Goal: Task Accomplishment & Management: Complete application form

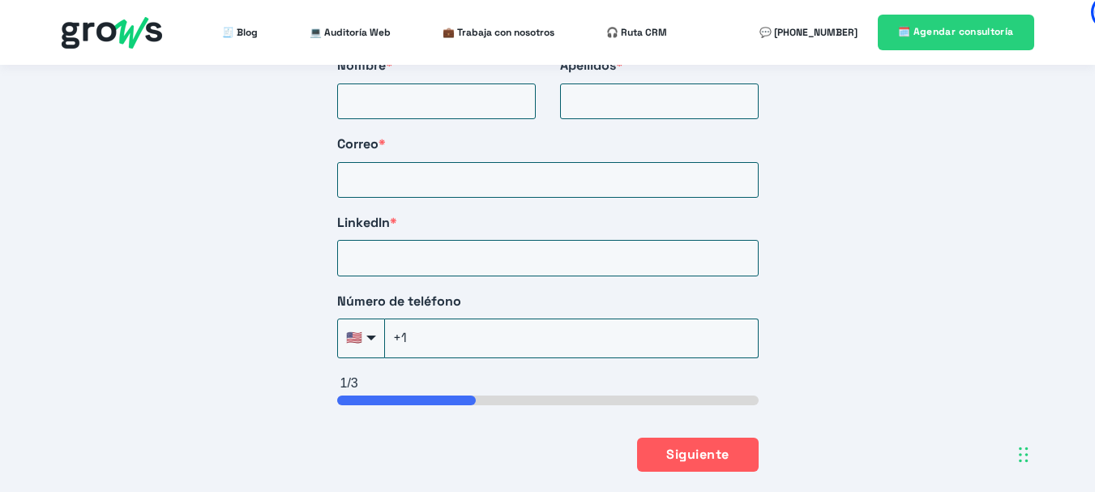
scroll to position [2837, 0]
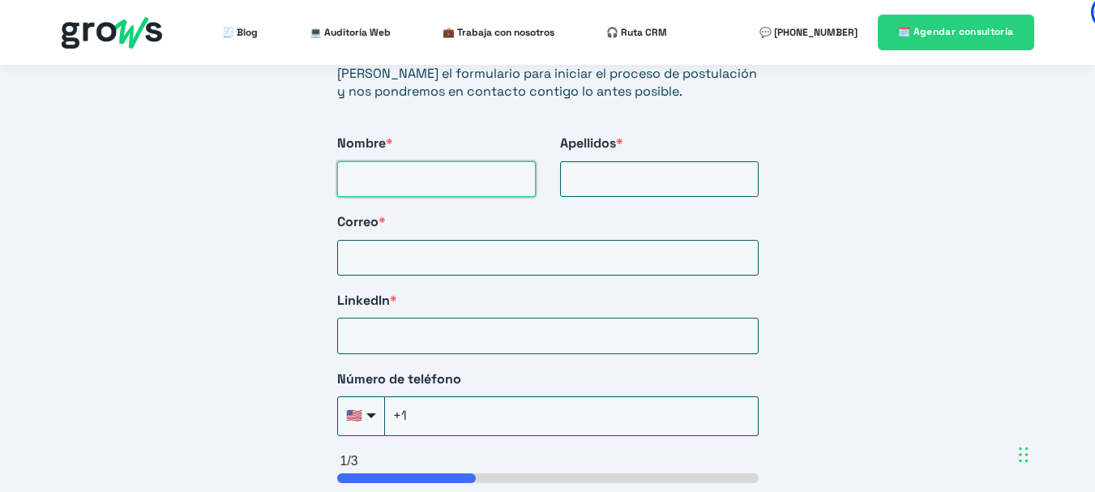
click at [396, 162] on input "Nombre *" at bounding box center [436, 179] width 199 height 36
type input "[PERSON_NAME]"
click at [693, 180] on div "Iniciar postulación [PERSON_NAME] el formulario para iniciar el proceso de post…" at bounding box center [548, 223] width 486 height 715
click at [690, 168] on input "Apellidos *" at bounding box center [659, 179] width 199 height 36
type input "Valera"
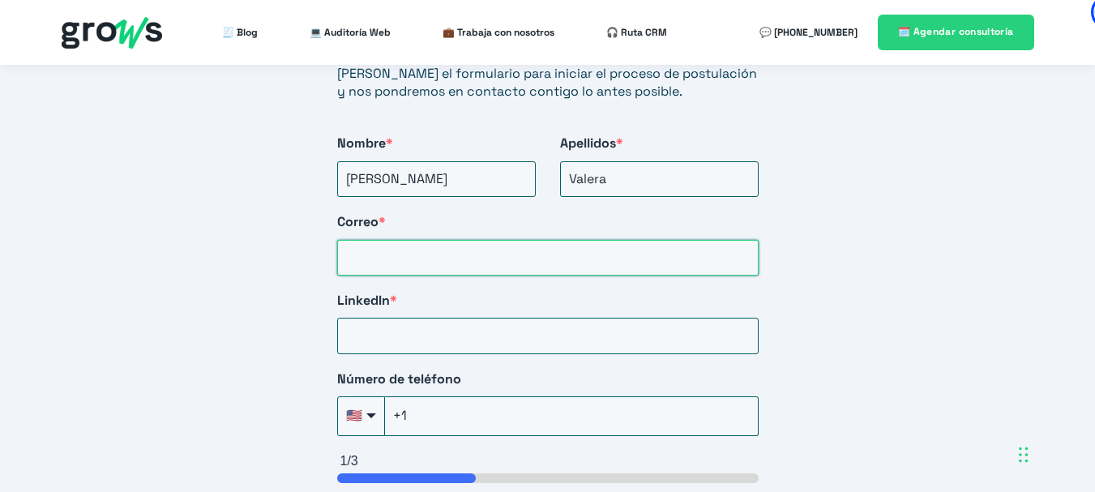
click at [465, 240] on input "Correo *" at bounding box center [548, 258] width 422 height 36
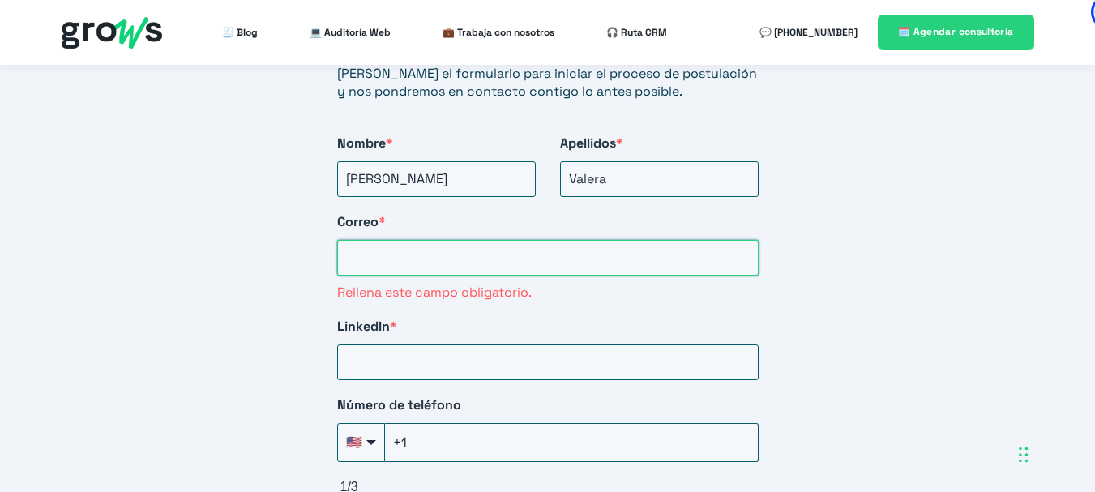
paste input "[EMAIL_ADDRESS][DOMAIN_NAME]"
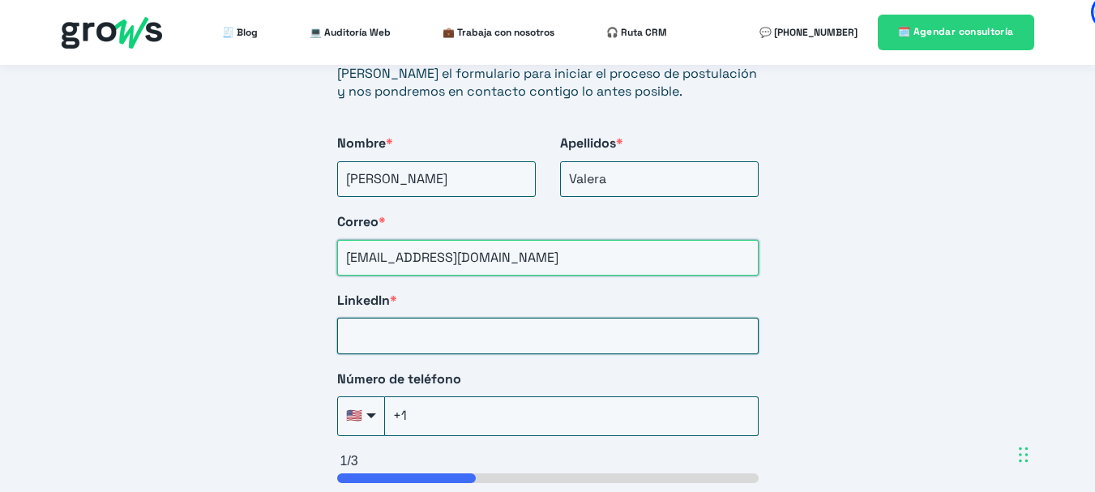
type input "[EMAIL_ADDRESS][DOMAIN_NAME]"
click at [460, 318] on input "LinkedIn *" at bounding box center [548, 336] width 422 height 36
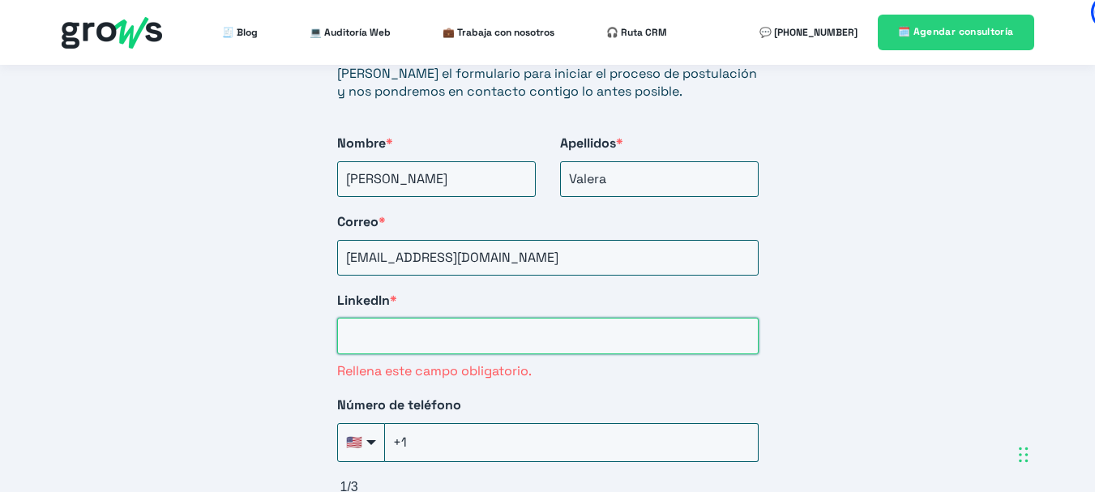
click at [405, 318] on input "LinkedIn *" at bounding box center [548, 336] width 422 height 36
paste input "[DOMAIN_NAME][URL][PERSON_NAME]"
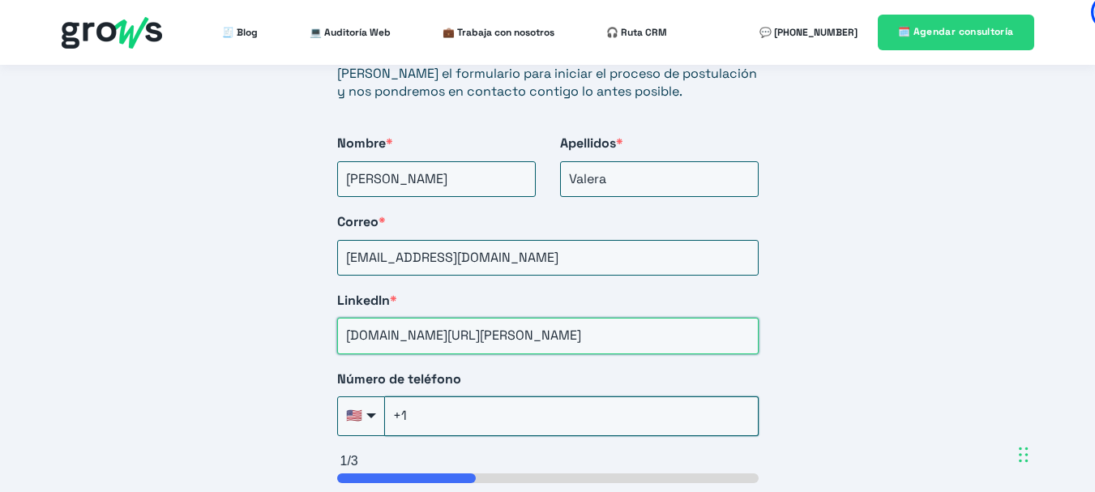
type input "[DOMAIN_NAME][URL][PERSON_NAME]"
click at [493, 401] on input "+1" at bounding box center [572, 415] width 374 height 39
click at [360, 405] on div "🇺🇸" at bounding box center [361, 415] width 48 height 39
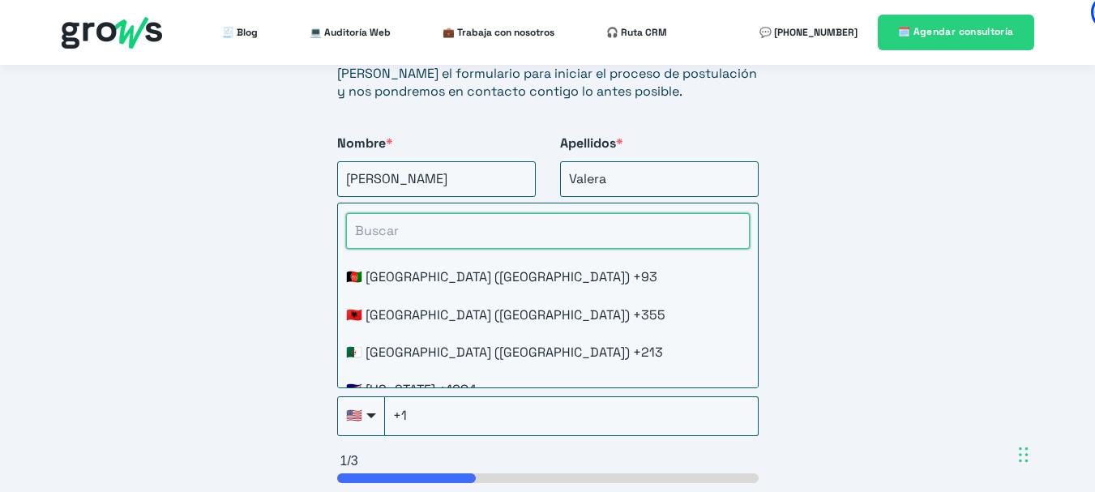
click at [393, 213] on input "HubSpot Form" at bounding box center [548, 231] width 404 height 36
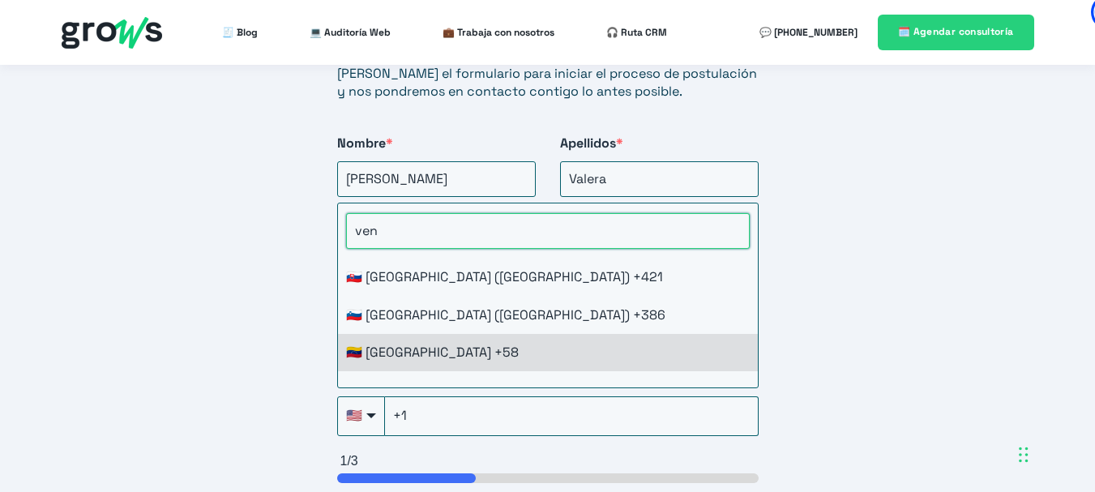
type input "ven"
click at [439, 334] on li "🇻🇪 [GEOGRAPHIC_DATA] +58" at bounding box center [548, 352] width 420 height 37
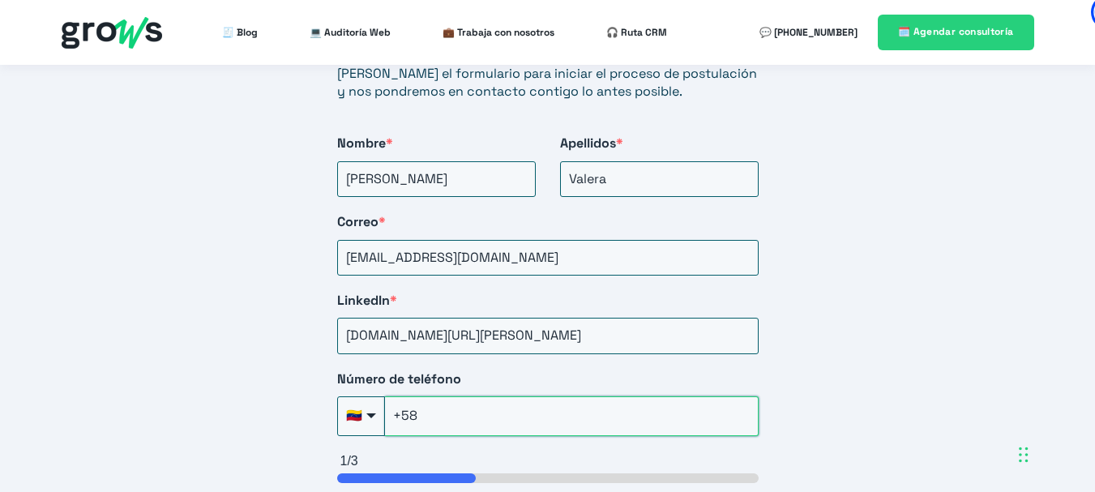
click at [429, 398] on input "+58" at bounding box center [572, 415] width 374 height 39
type input "+58(281)902-9"
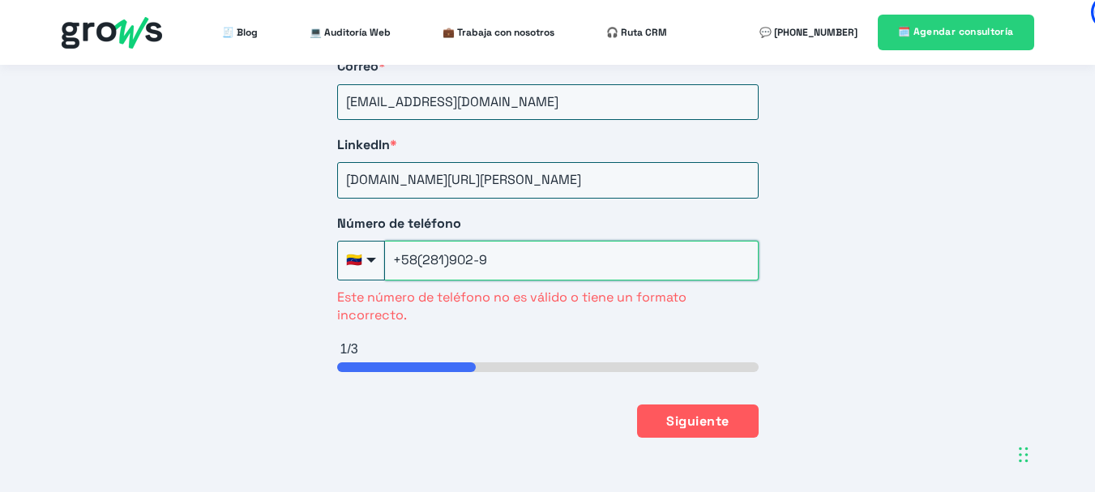
scroll to position [3000, 0]
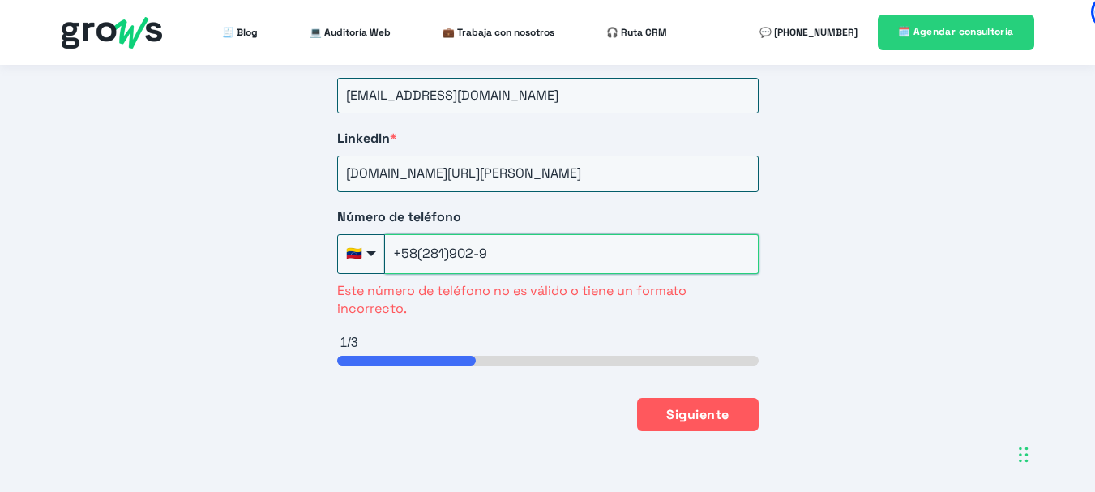
drag, startPoint x: 510, startPoint y: 230, endPoint x: 379, endPoint y: 243, distance: 131.2
click at [385, 243] on input "+58(281)902-9" at bounding box center [572, 253] width 374 height 39
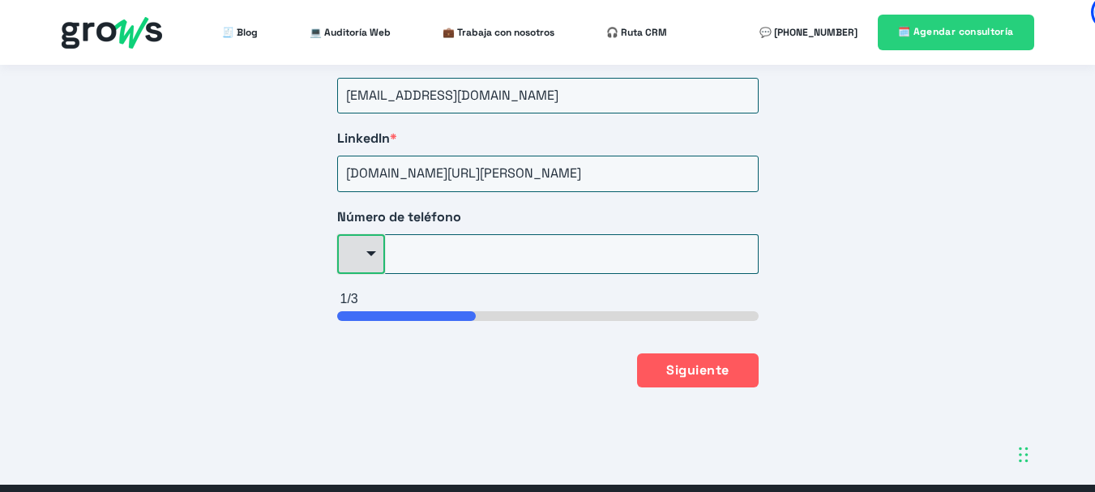
click at [368, 244] on div "🇺🇸" at bounding box center [361, 253] width 48 height 39
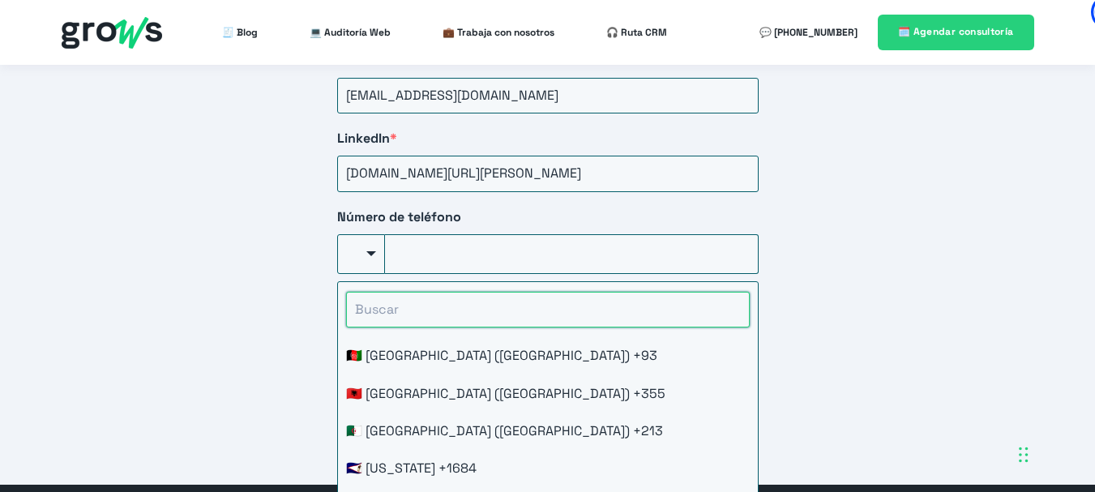
click at [382, 296] on input "HubSpot Form" at bounding box center [548, 310] width 404 height 36
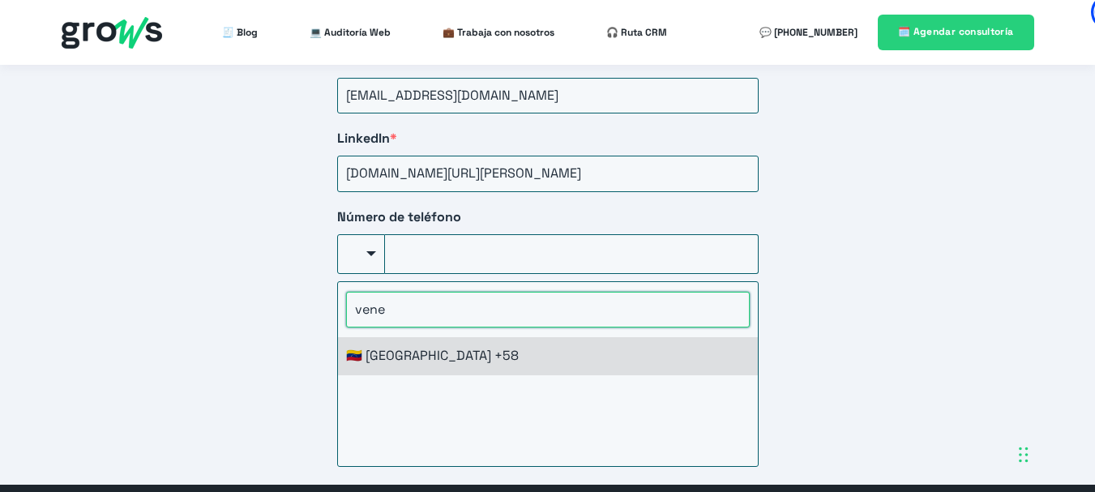
type input "vene"
click at [400, 337] on li "🇻🇪 [GEOGRAPHIC_DATA] +58" at bounding box center [548, 355] width 420 height 37
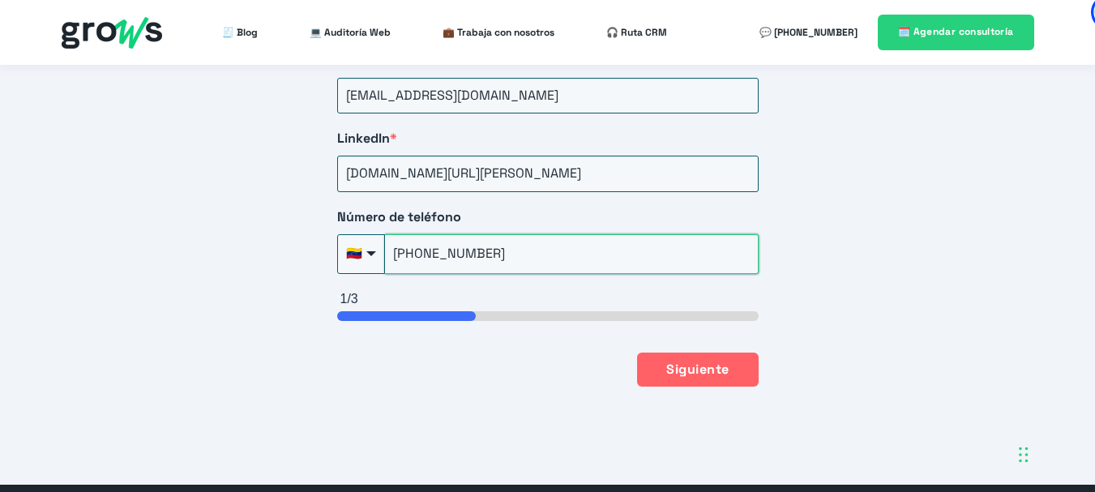
type input "[PHONE_NUMBER]"
click at [687, 362] on button "Siguiente" at bounding box center [697, 370] width 121 height 34
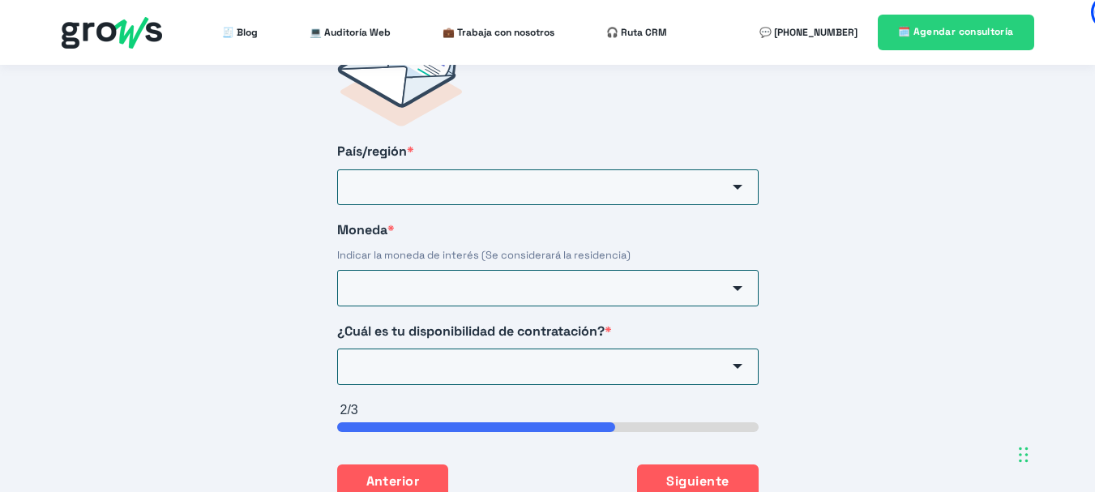
scroll to position [2686, 0]
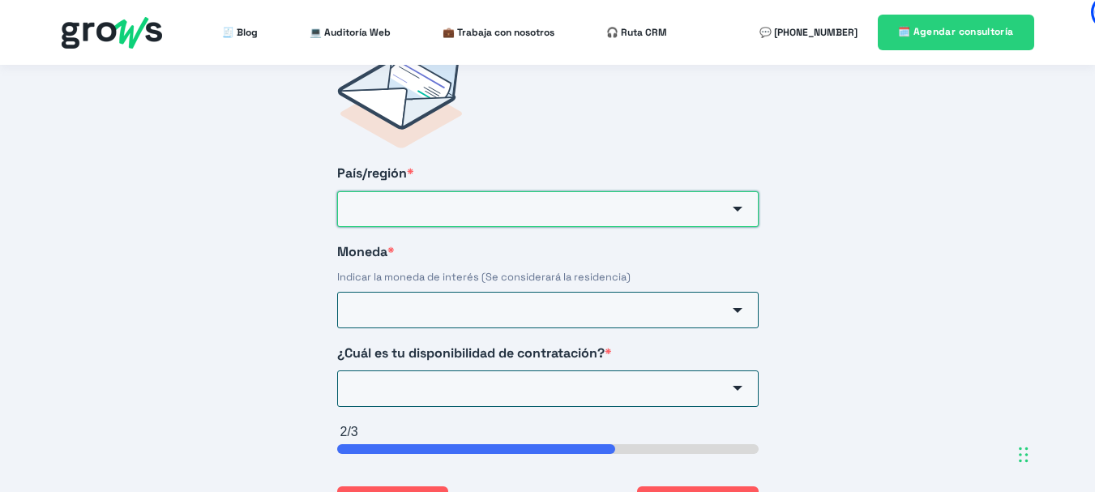
click at [463, 197] on input "País/región *" at bounding box center [548, 209] width 422 height 36
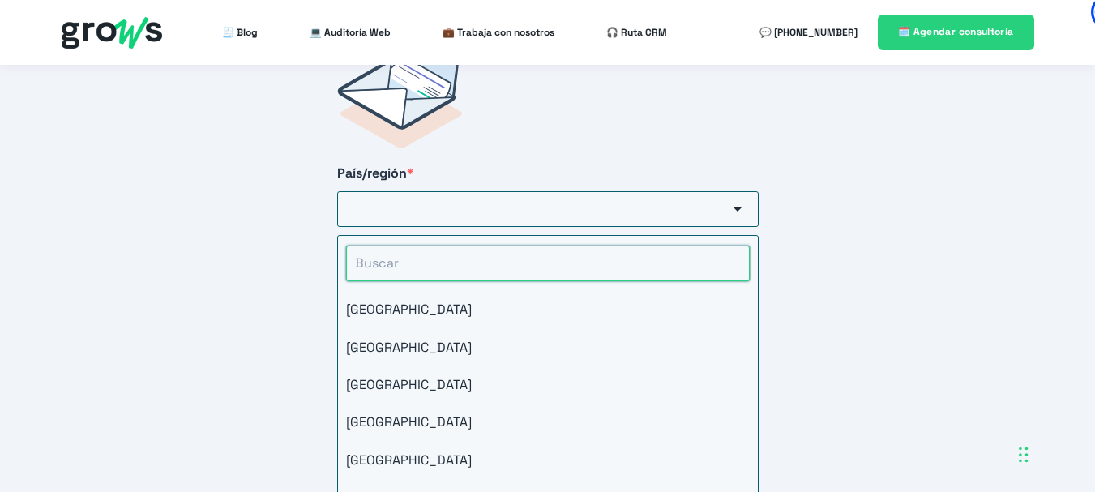
click at [440, 246] on input "HubSpot Form" at bounding box center [548, 264] width 404 height 36
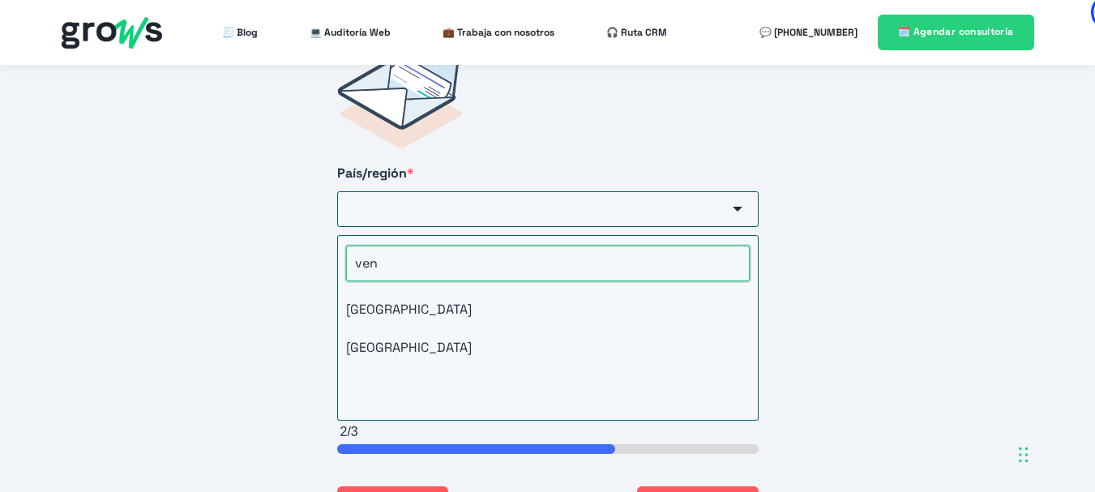
type input "vene"
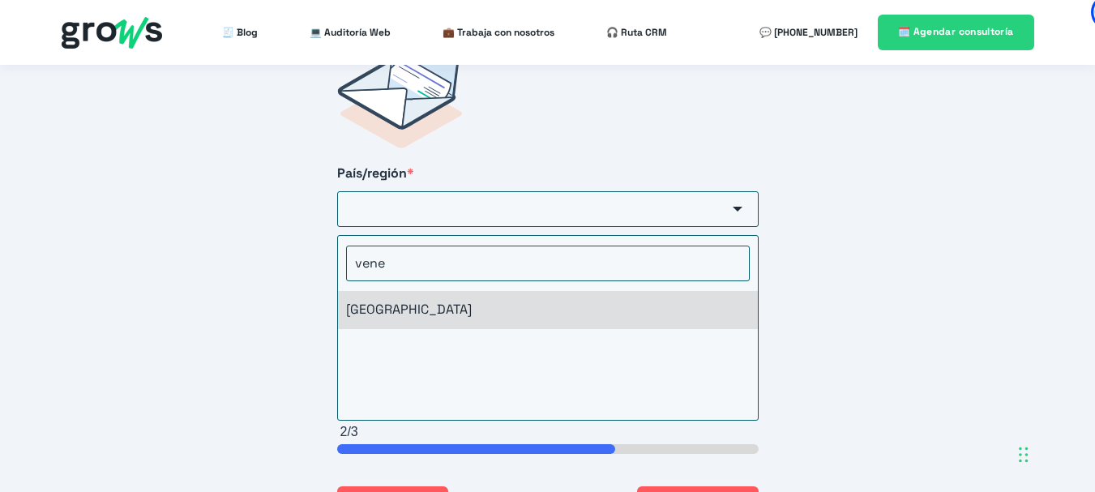
click at [378, 291] on li "[GEOGRAPHIC_DATA]" at bounding box center [548, 309] width 420 height 37
type input "[GEOGRAPHIC_DATA]"
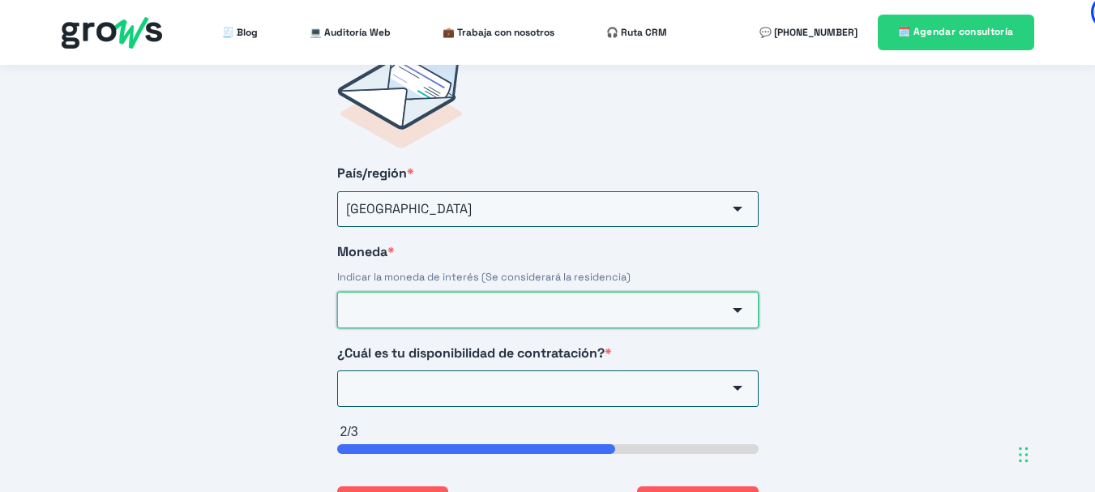
click at [419, 292] on input "Moneda *" at bounding box center [548, 310] width 422 height 36
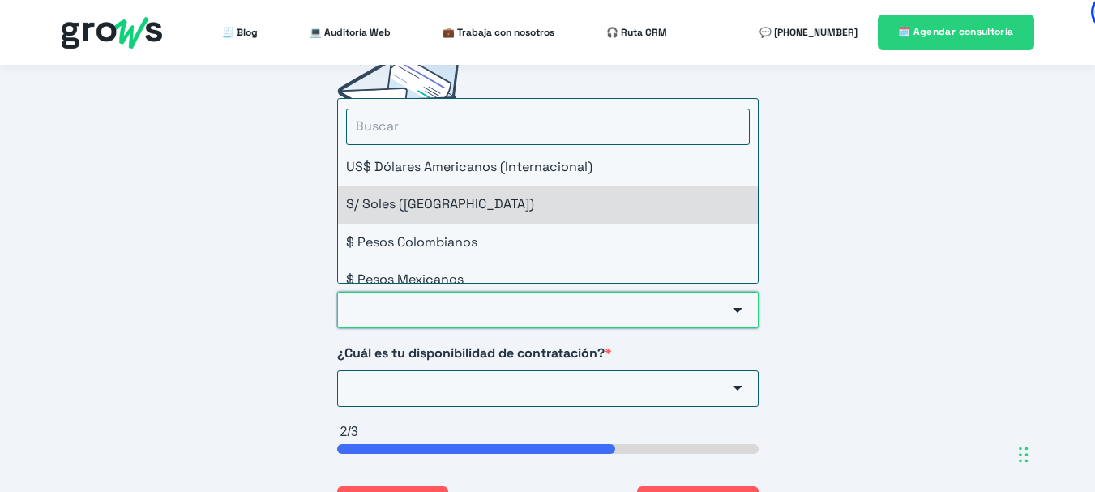
scroll to position [0, 0]
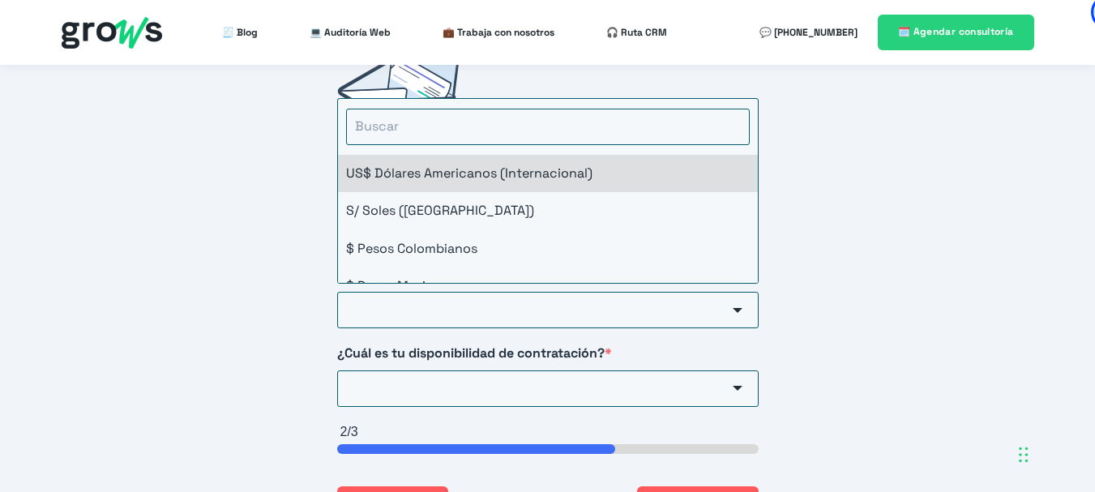
click at [468, 159] on li "US$ Dólares Americanos (Internacional)" at bounding box center [548, 173] width 420 height 37
type input "US$ Dólares Americanos (Internacional)"
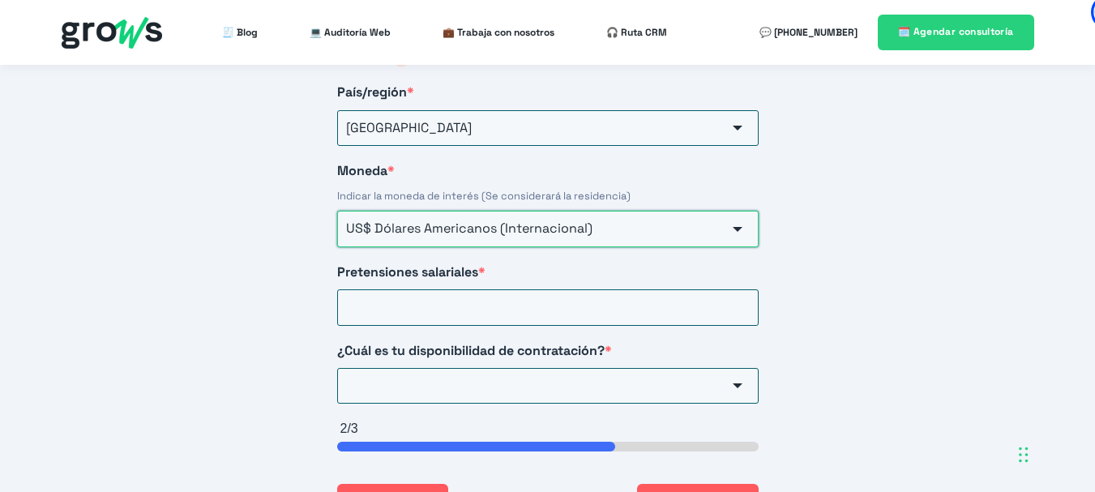
scroll to position [2848, 0]
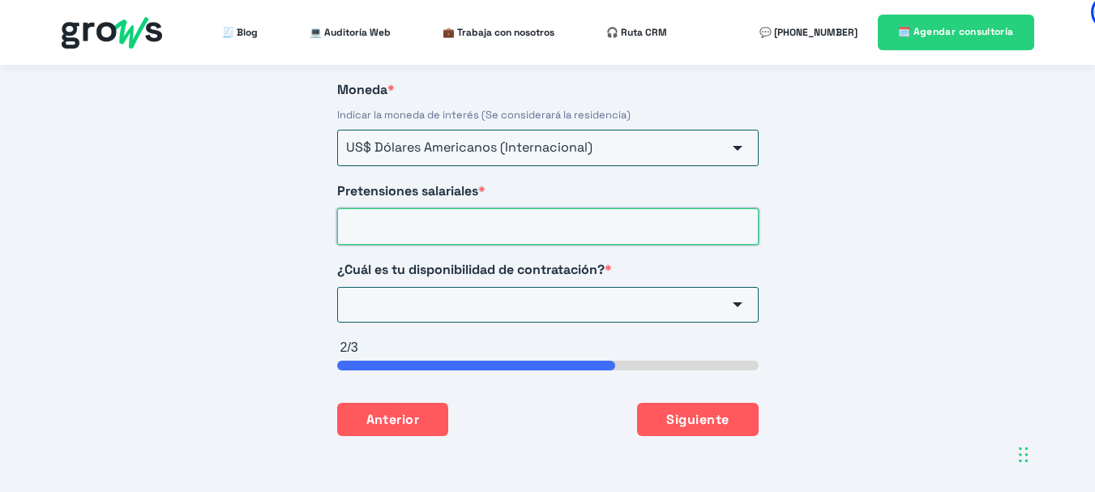
click at [454, 214] on input "Pretensiones salariales *" at bounding box center [548, 226] width 422 height 36
click at [454, 214] on input "400" at bounding box center [548, 226] width 422 height 36
type input "400"
click at [417, 293] on input "¿Cuál es tu disponibilidad de contratación? *" at bounding box center [548, 305] width 422 height 36
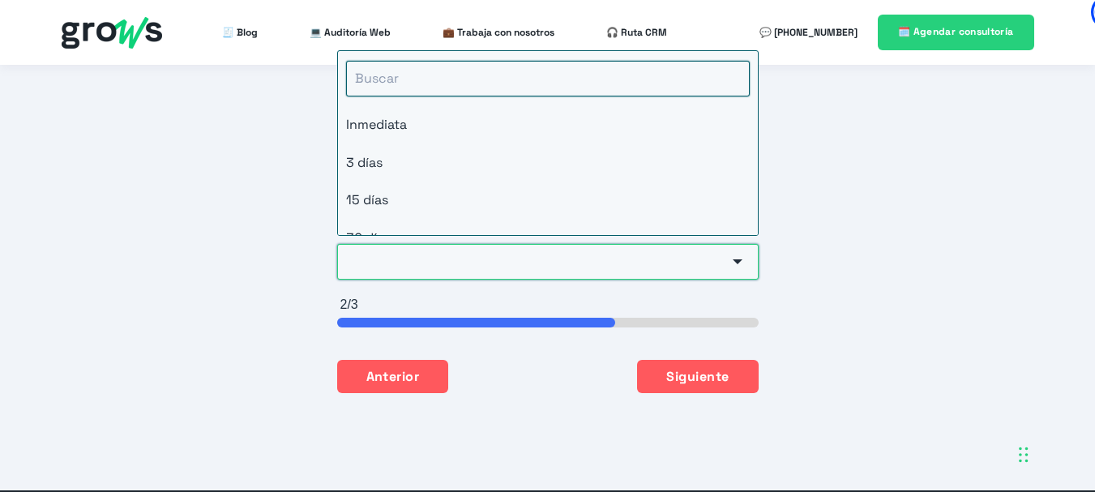
scroll to position [2686, 0]
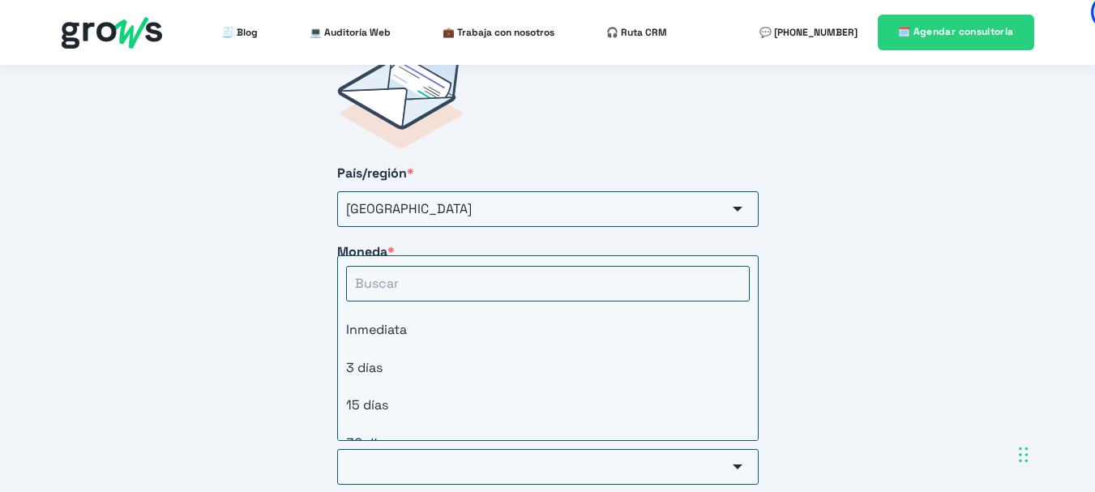
click at [893, 225] on div "Iniciar postulación [PERSON_NAME] el formulario para iniciar el proceso de post…" at bounding box center [547, 324] width 1095 height 743
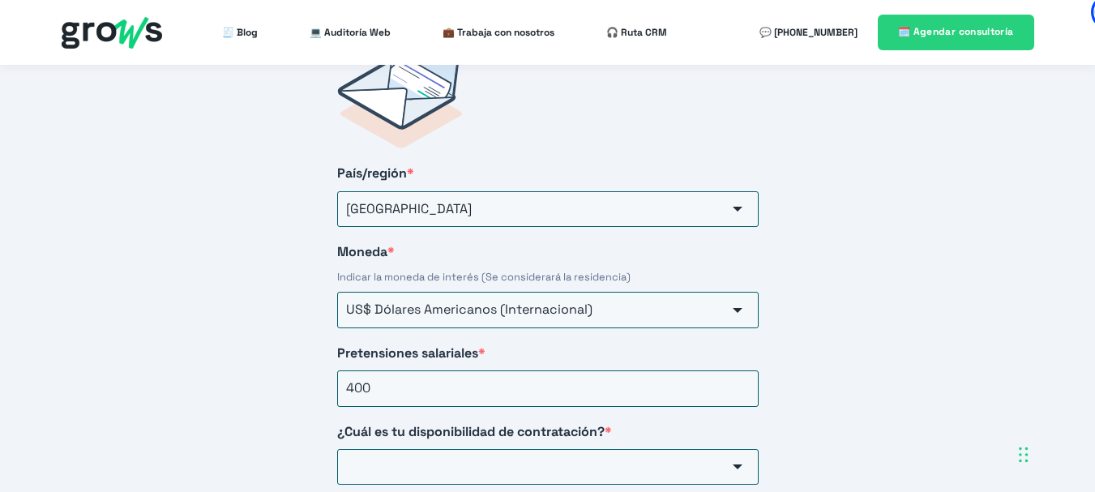
scroll to position [2848, 0]
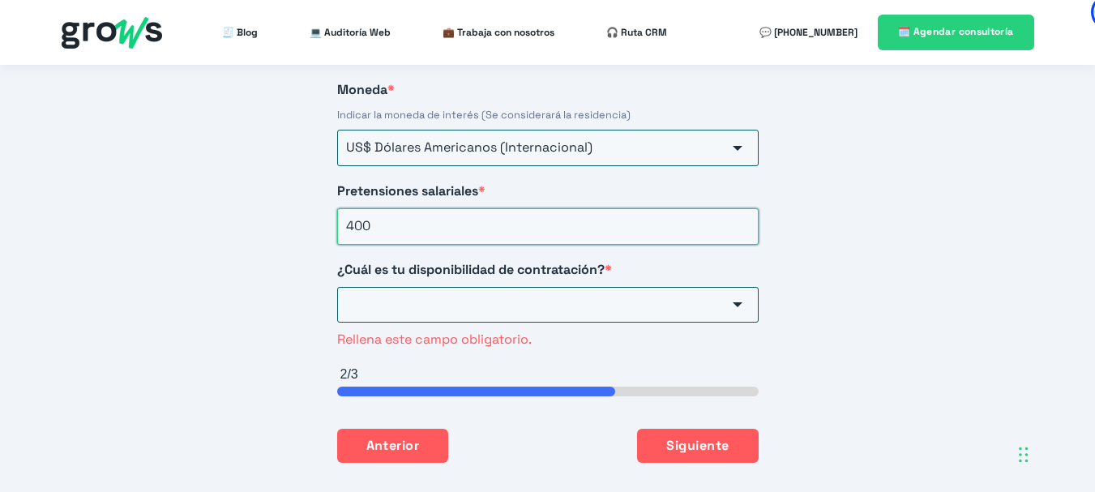
drag, startPoint x: 409, startPoint y: 218, endPoint x: 243, endPoint y: 166, distance: 174.1
click at [243, 166] on div "Iniciar postulación [PERSON_NAME] el formulario para iniciar el proceso de post…" at bounding box center [547, 175] width 1095 height 769
type input "600"
click at [499, 287] on input "¿Cuál es tu disponibilidad de contratación? *" at bounding box center [548, 305] width 422 height 36
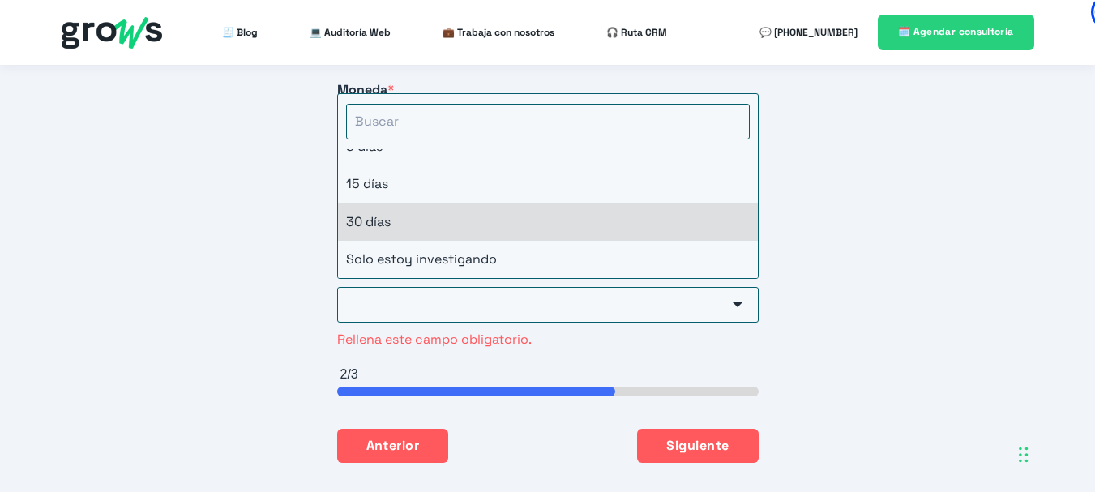
click at [370, 208] on li "30 días" at bounding box center [548, 221] width 420 height 37
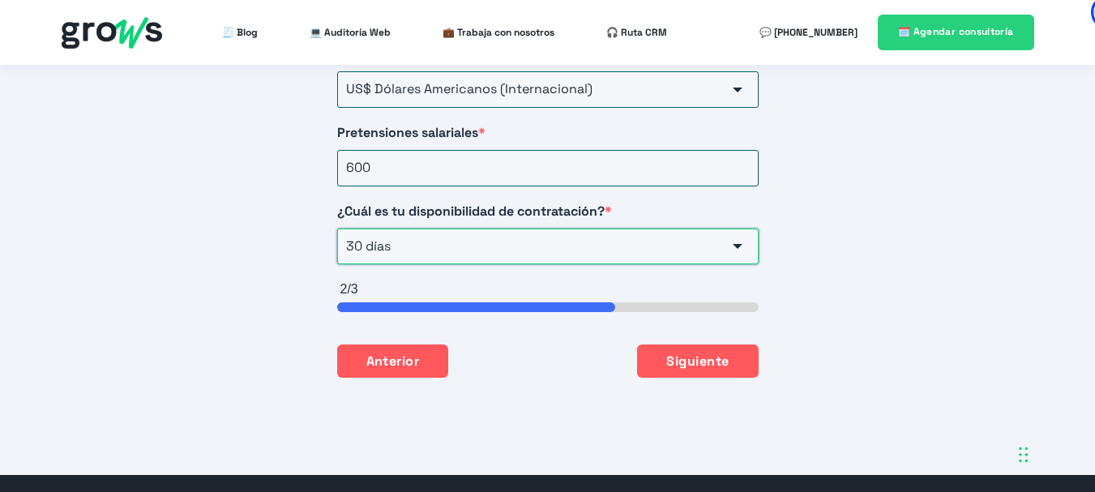
scroll to position [2929, 0]
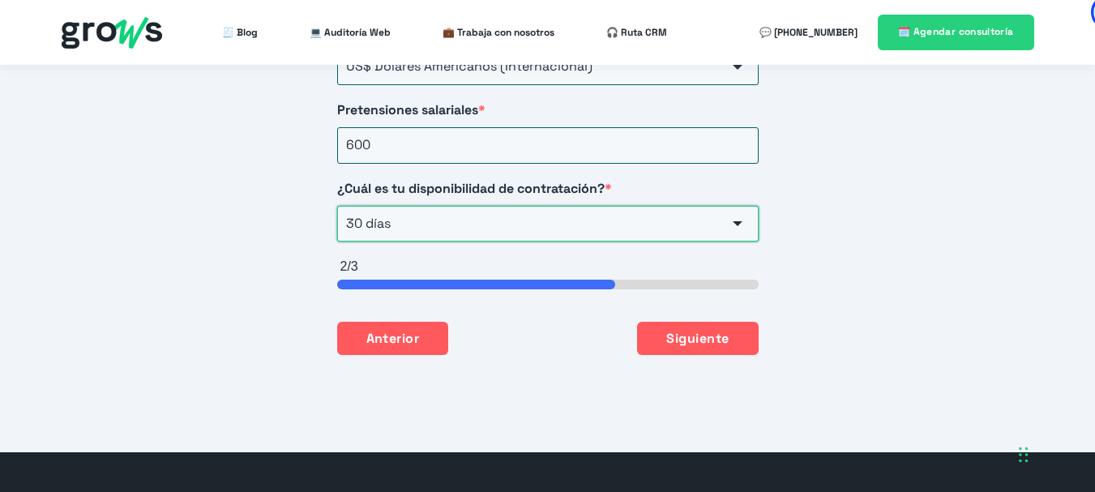
click at [482, 206] on input "30 días" at bounding box center [548, 224] width 422 height 36
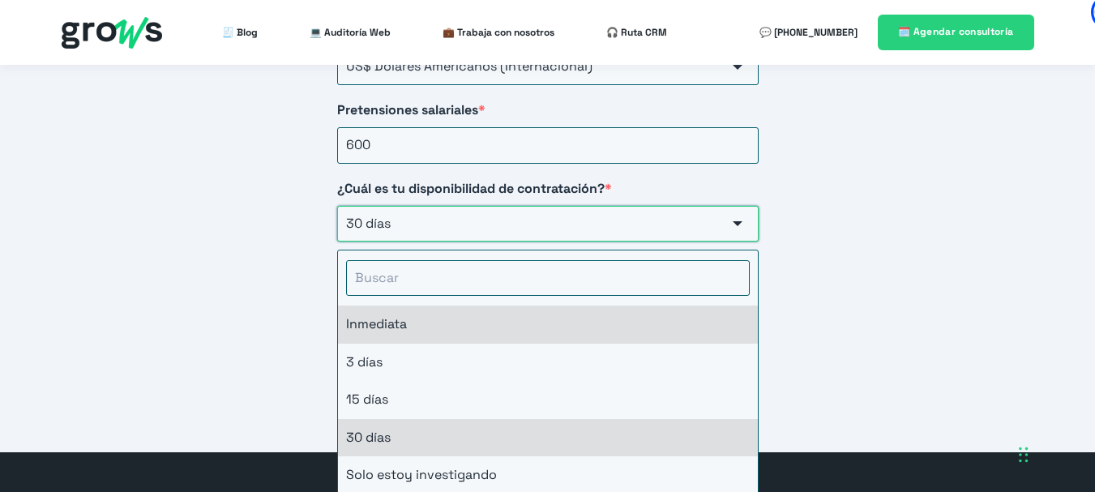
scroll to position [1, 0]
click at [463, 306] on li "Inmediata" at bounding box center [548, 324] width 420 height 37
type input "Inmediata"
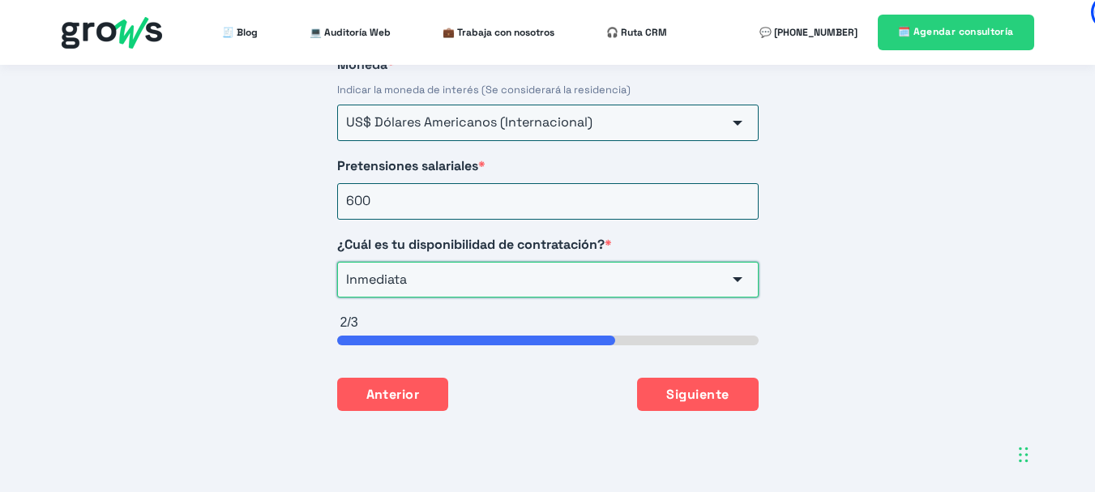
scroll to position [2848, 0]
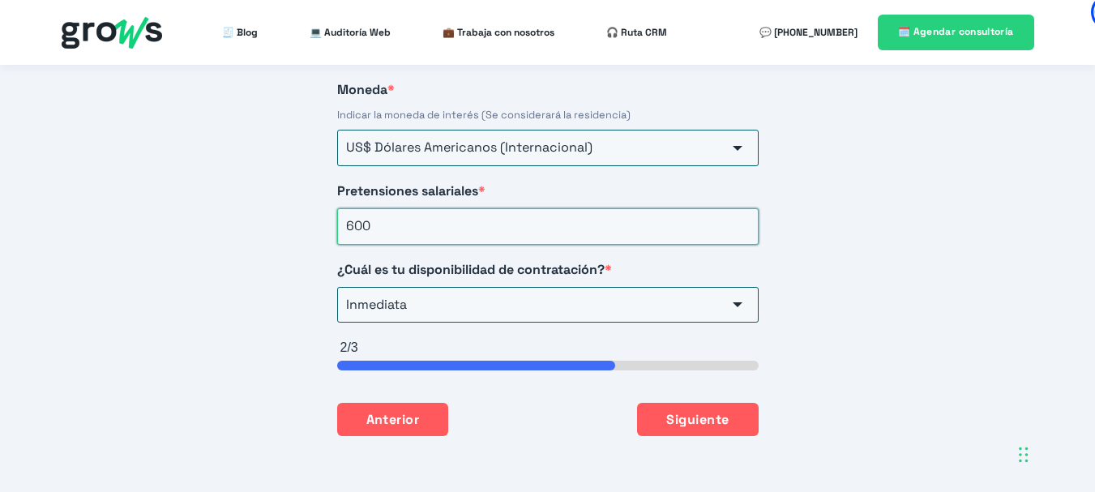
click at [383, 209] on input "600" at bounding box center [548, 226] width 422 height 36
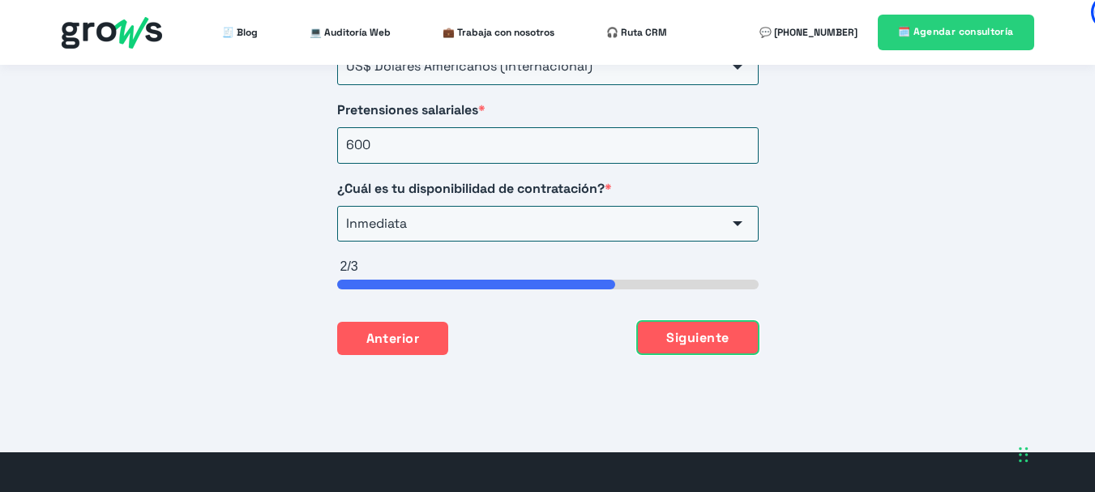
click at [720, 323] on button "Siguiente" at bounding box center [697, 338] width 121 height 34
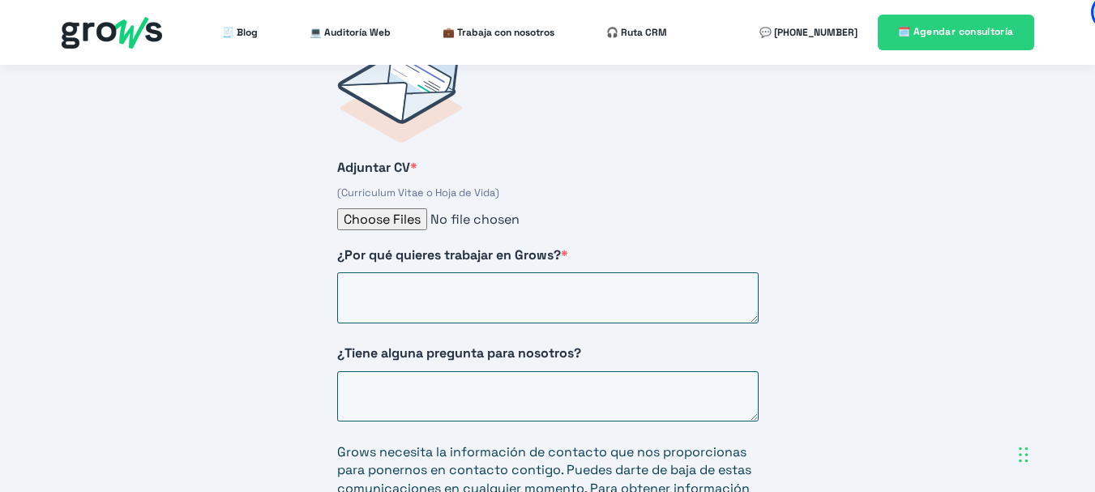
scroll to position [2686, 0]
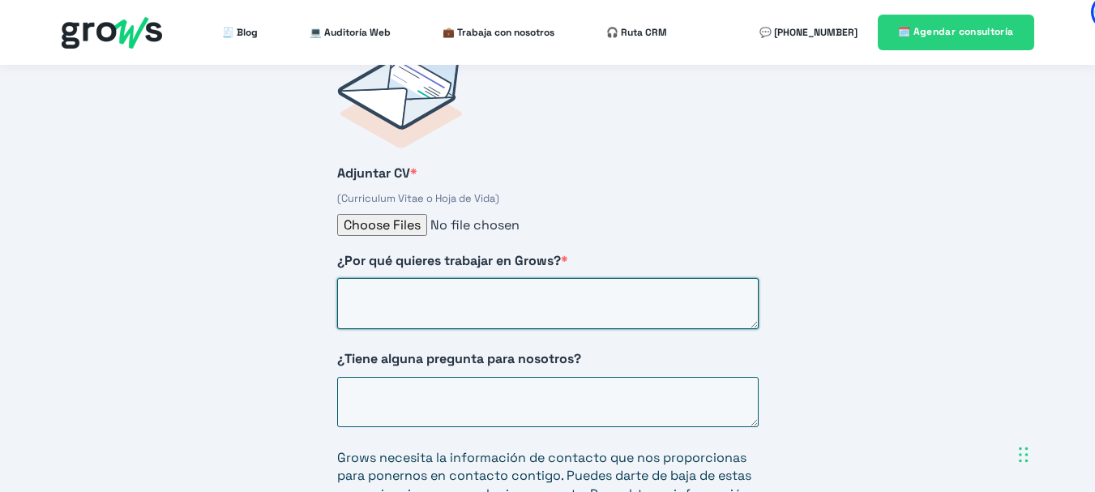
click at [477, 280] on textarea "¿Por qué quieres trabajar en Grows? *" at bounding box center [548, 303] width 422 height 51
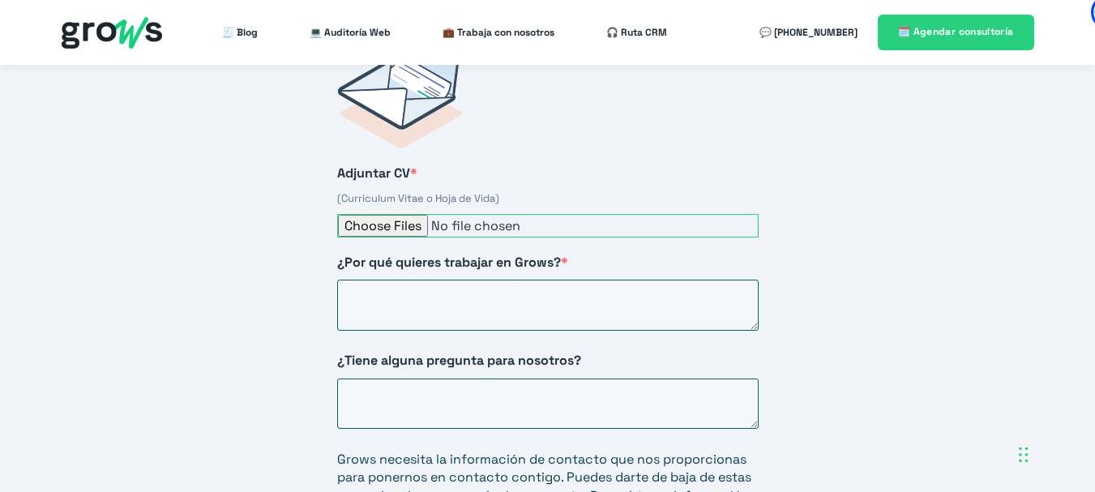
click at [396, 214] on input "Adjuntar CV *" at bounding box center [548, 226] width 422 height 24
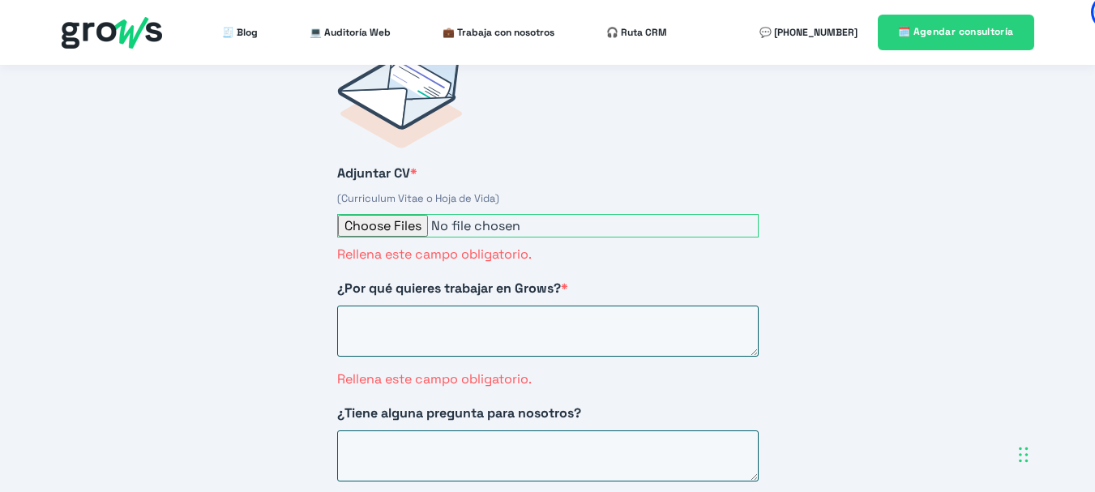
type input "C:\fakepath\Profile (7) (1).pdf"
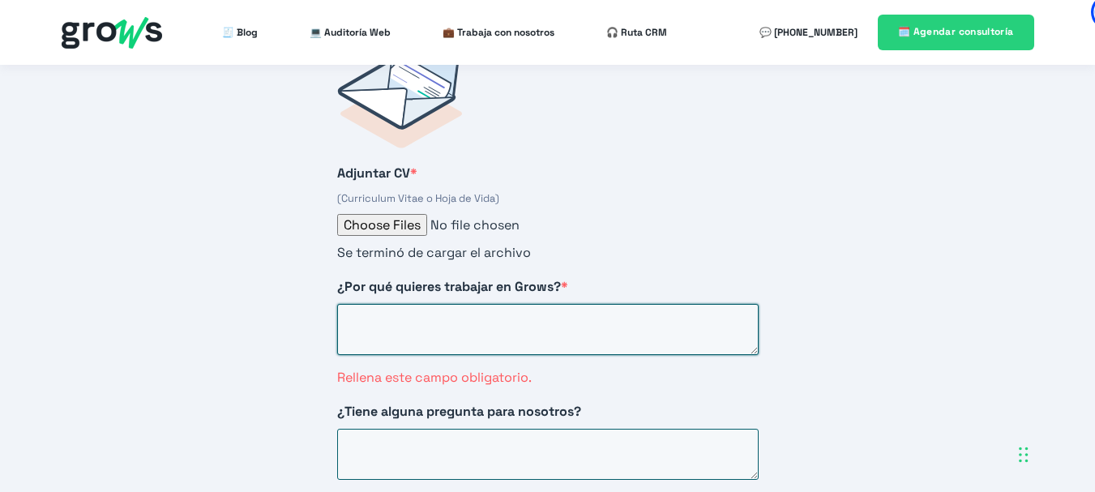
click at [456, 304] on textarea "¿Por qué quieres trabajar en Grows? *" at bounding box center [548, 329] width 422 height 51
drag, startPoint x: 572, startPoint y: 261, endPoint x: 340, endPoint y: 267, distance: 231.1
click at [340, 278] on label "¿Por qué quieres trabajar en Grows? *" at bounding box center [548, 287] width 422 height 18
copy span "¿Por qué quieres trabajar en Grows? *"
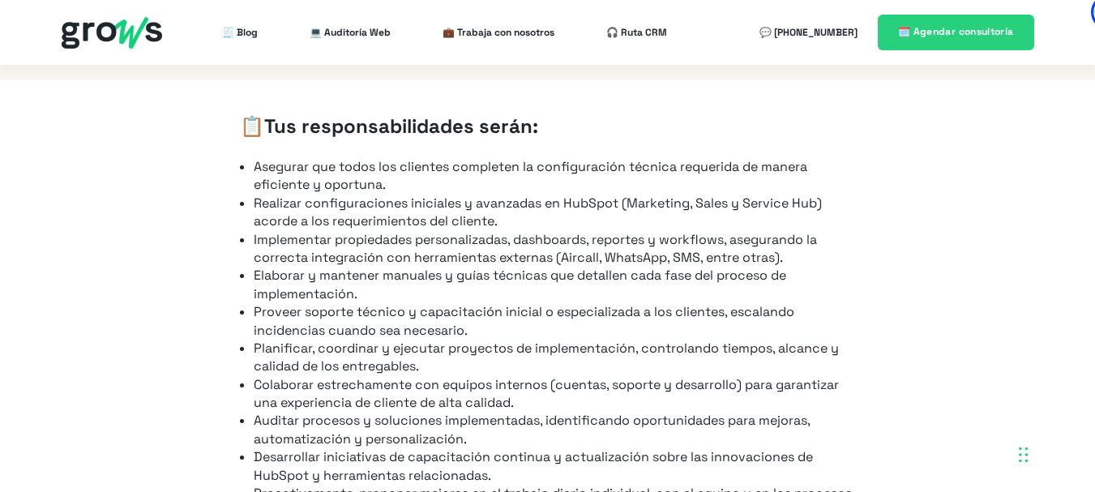
scroll to position [1135, 0]
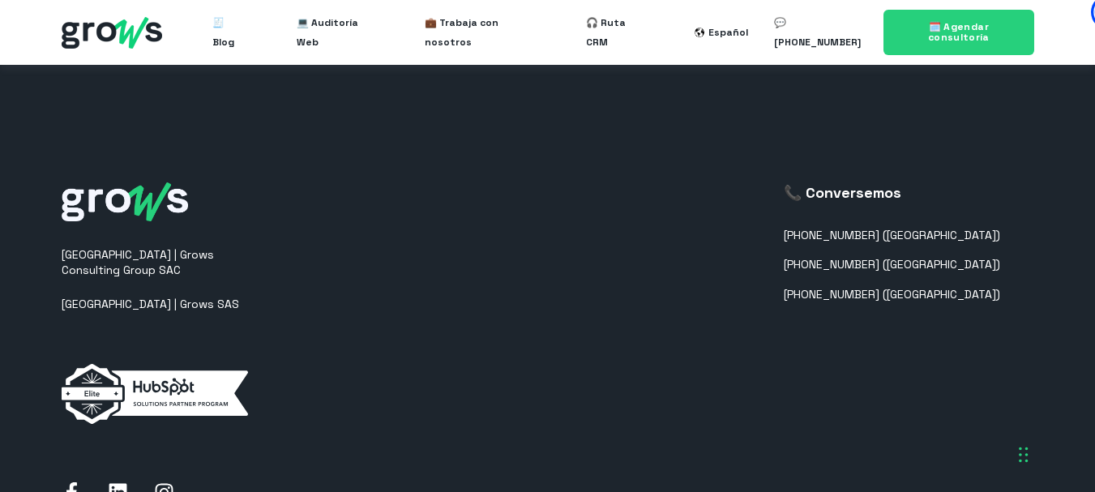
scroll to position [4378, 0]
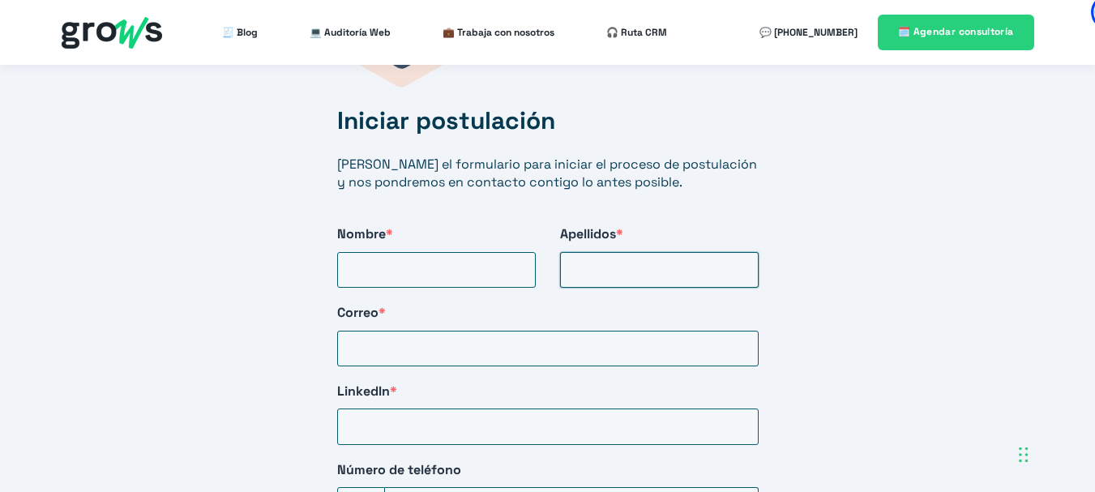
scroll to position [2837, 0]
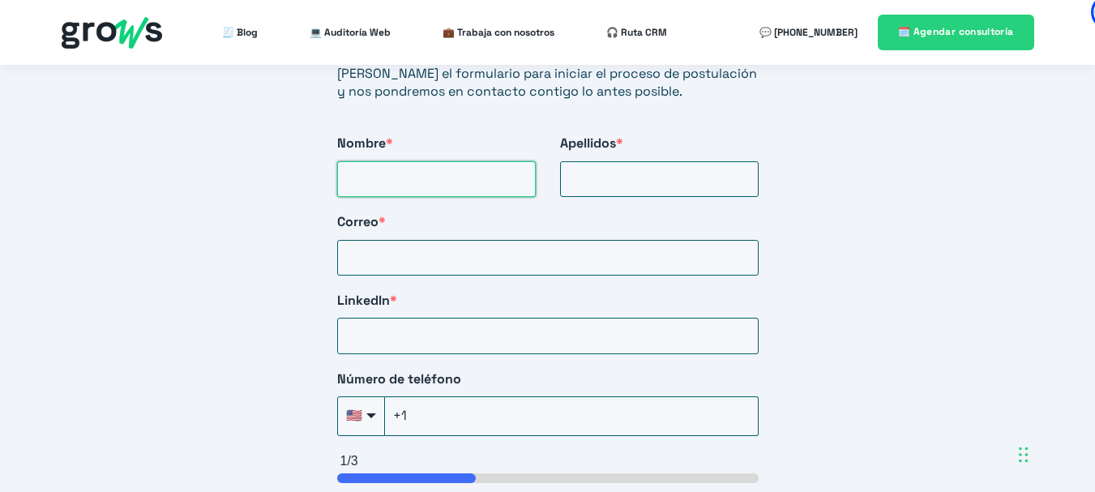
click at [462, 161] on input "Nombre *" at bounding box center [436, 179] width 199 height 36
type input "[PERSON_NAME]"
click at [647, 168] on input "Apellidos *" at bounding box center [659, 179] width 199 height 36
type input "Valera"
click at [444, 251] on input "Correo *" at bounding box center [548, 258] width 422 height 36
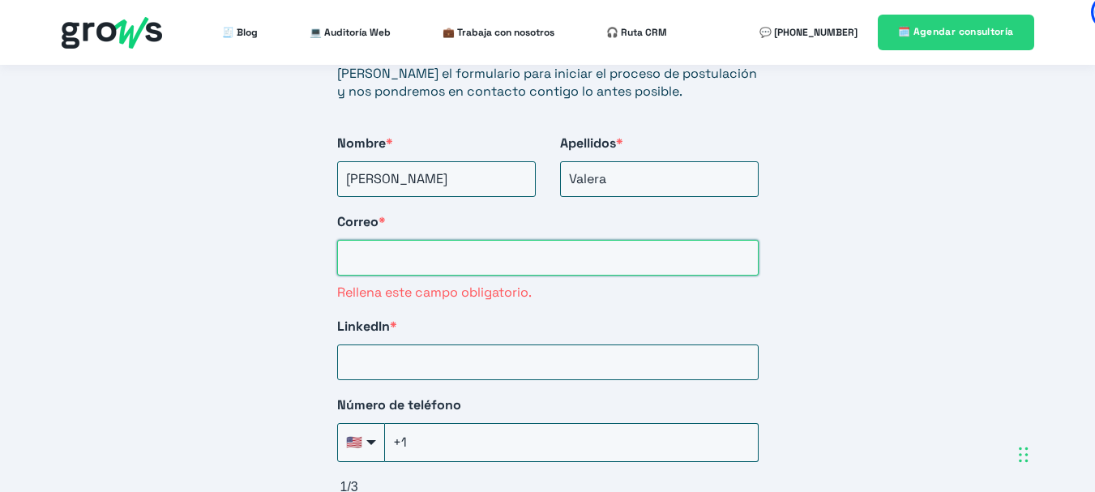
paste input "[EMAIL_ADDRESS][DOMAIN_NAME]"
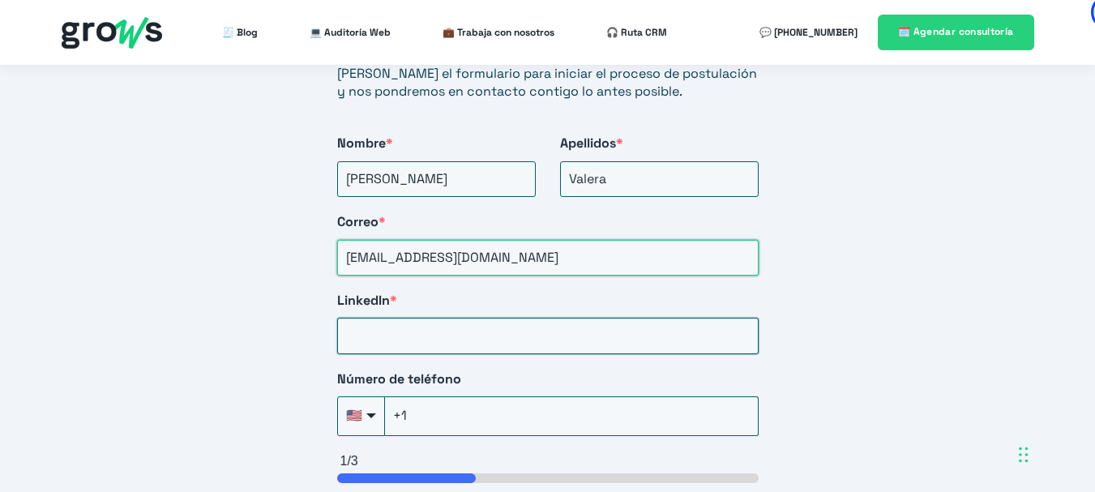
type input "[EMAIL_ADDRESS][DOMAIN_NAME]"
click at [441, 318] on input "LinkedIn *" at bounding box center [548, 336] width 422 height 36
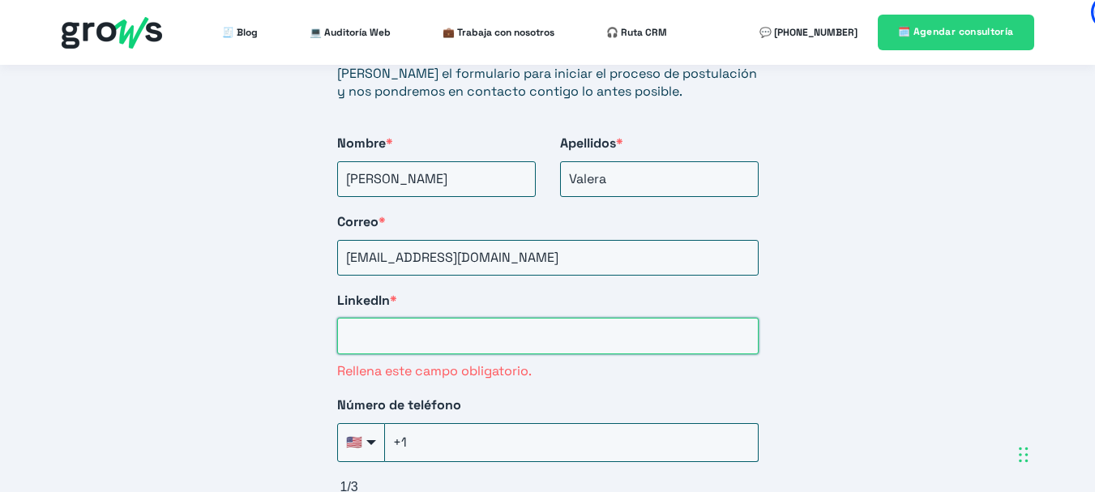
click at [467, 318] on input "LinkedIn *" at bounding box center [548, 336] width 422 height 36
click at [482, 318] on input "LinkedIn *" at bounding box center [548, 336] width 422 height 36
paste input "[DOMAIN_NAME][URL][PERSON_NAME]"
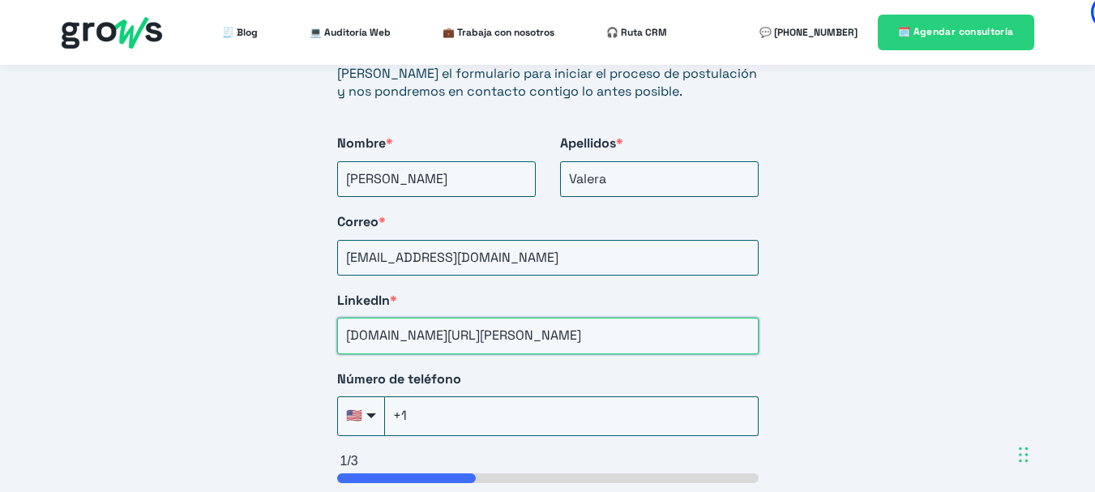
scroll to position [2918, 0]
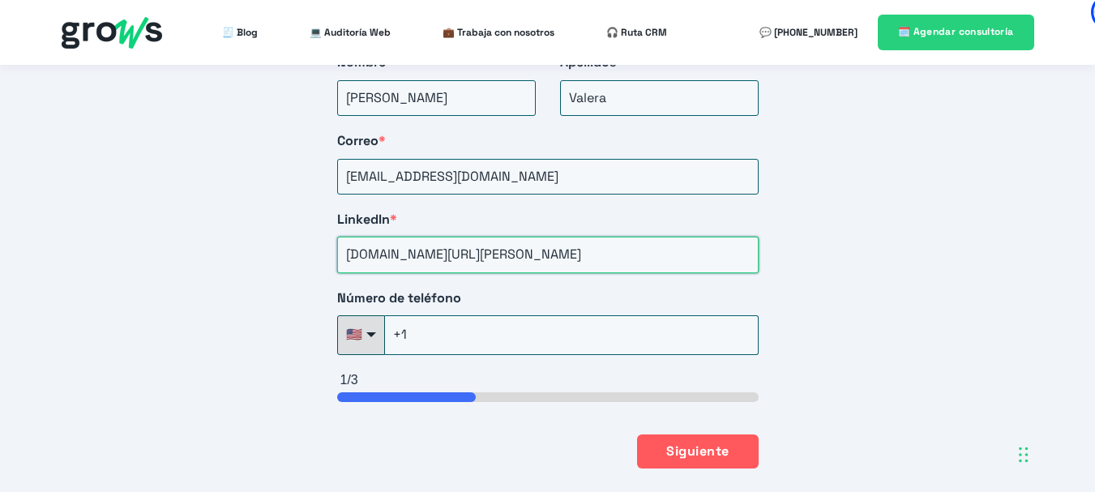
type input "[DOMAIN_NAME][URL][PERSON_NAME]"
click at [366, 332] on div "HubSpot Form" at bounding box center [371, 334] width 10 height 5
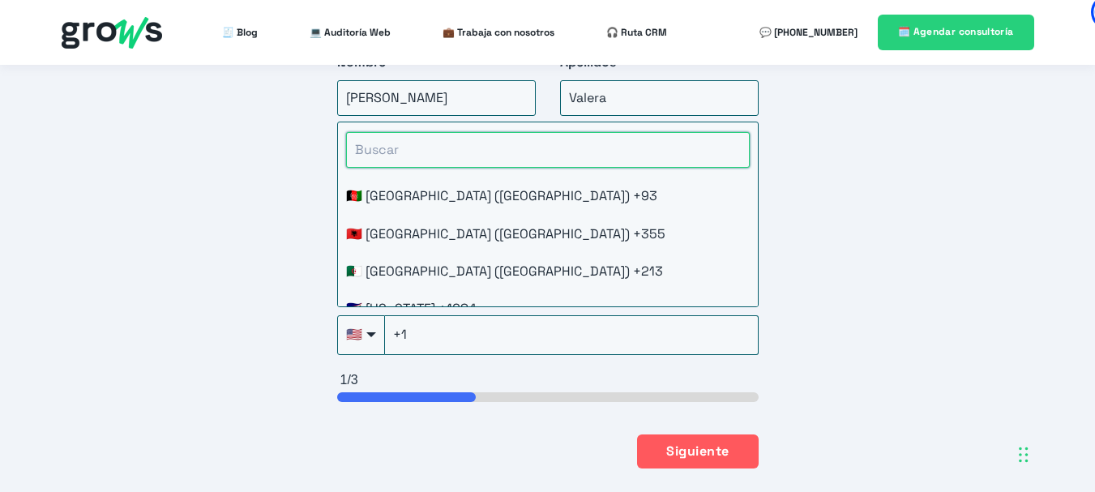
click at [405, 138] on input "HubSpot Form" at bounding box center [548, 150] width 404 height 36
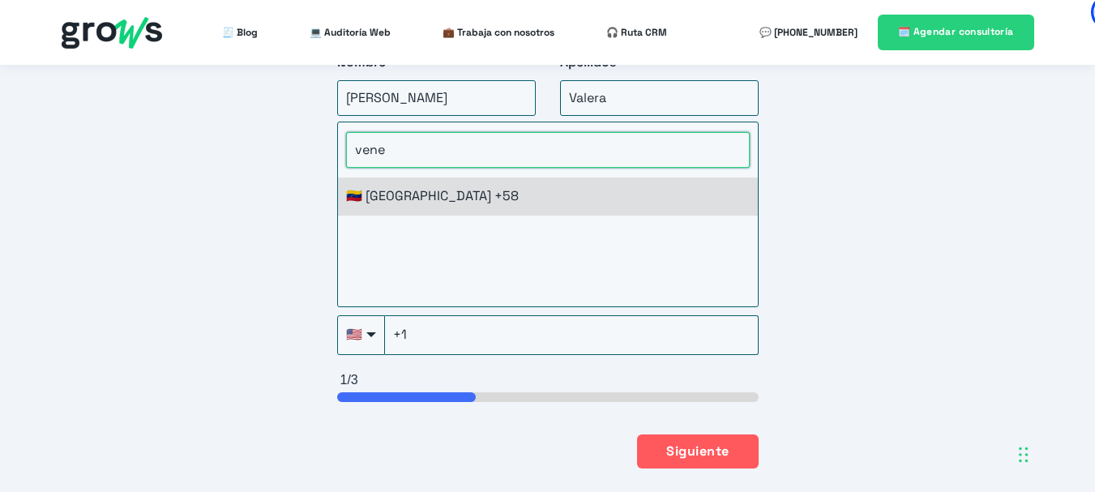
type input "vene"
click at [409, 178] on li "🇻🇪 [GEOGRAPHIC_DATA] +58" at bounding box center [548, 196] width 420 height 37
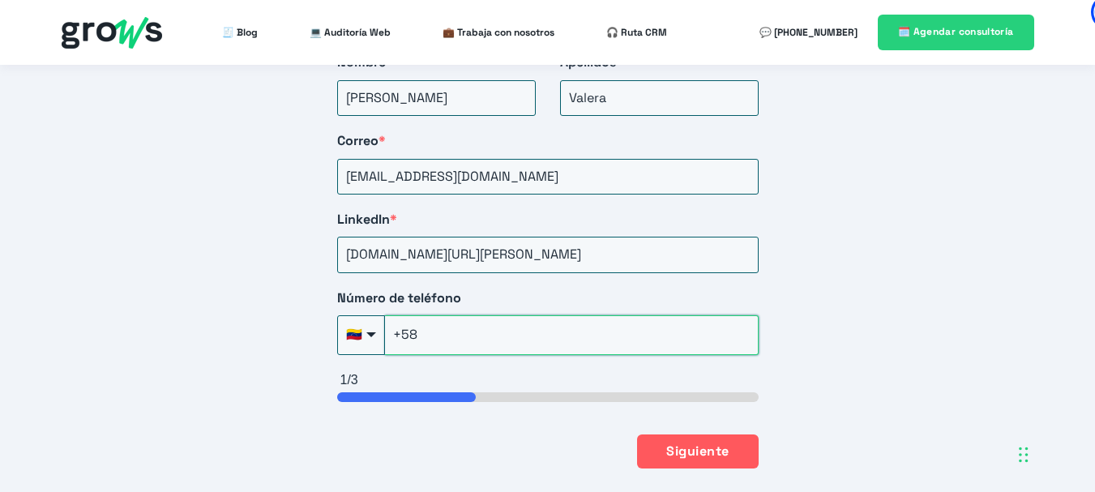
click at [435, 320] on input "+58" at bounding box center [572, 334] width 374 height 39
type input "[PHONE_NUMBER]"
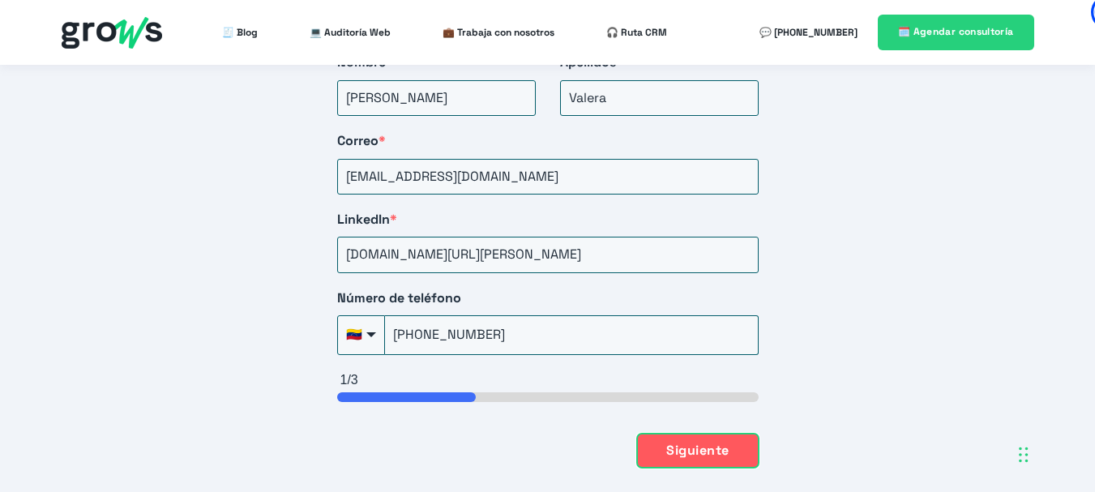
click at [717, 437] on button "Siguiente" at bounding box center [697, 451] width 121 height 34
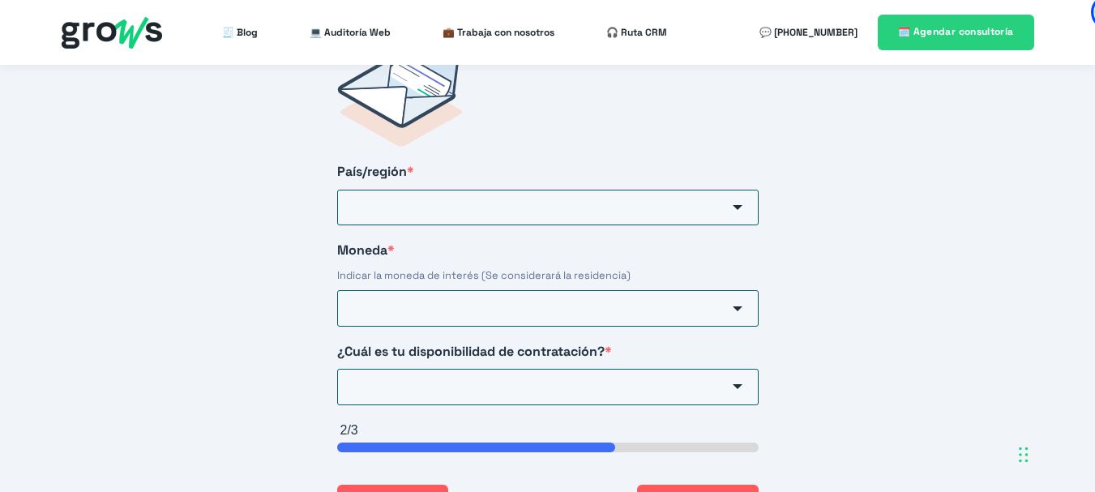
scroll to position [2686, 0]
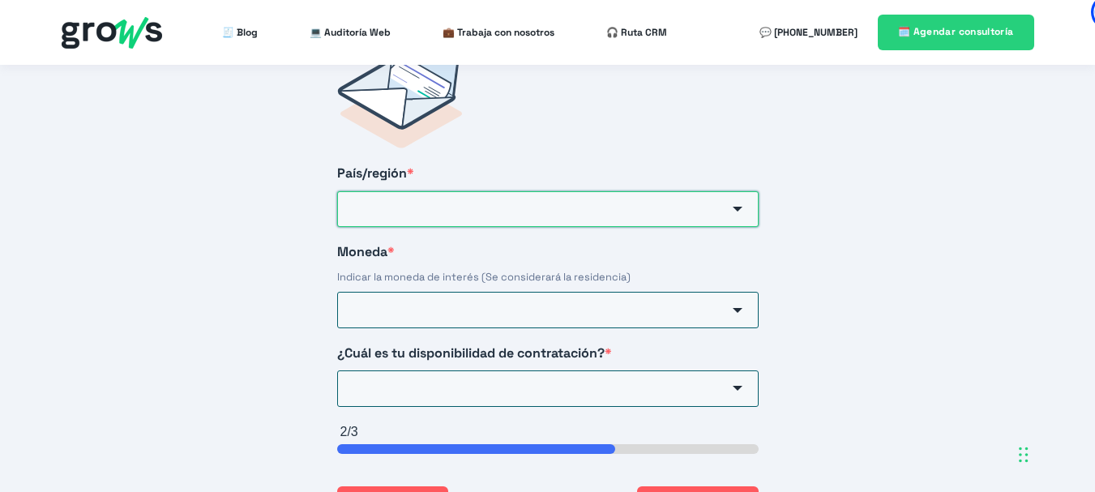
click at [444, 191] on input "País/región *" at bounding box center [548, 209] width 422 height 36
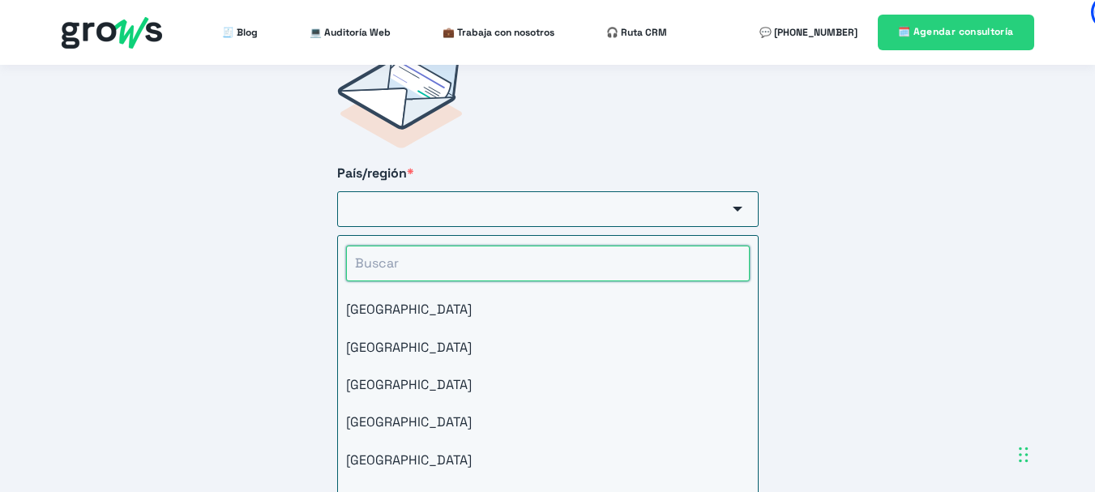
click at [411, 247] on input "HubSpot Form" at bounding box center [548, 264] width 404 height 36
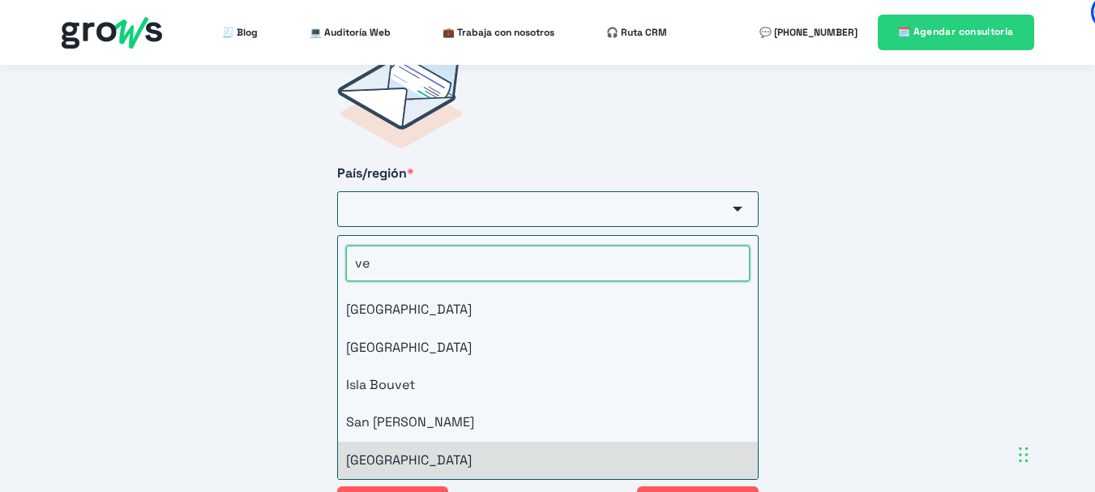
type input "ve"
click at [383, 447] on li "[GEOGRAPHIC_DATA]" at bounding box center [548, 460] width 420 height 37
type input "[GEOGRAPHIC_DATA]"
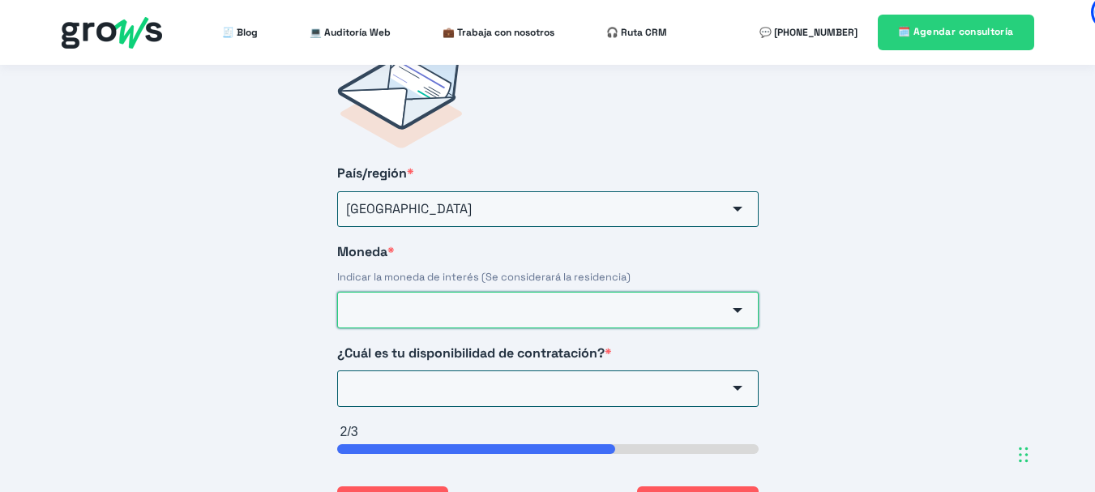
click at [409, 298] on input "Moneda *" at bounding box center [548, 310] width 422 height 36
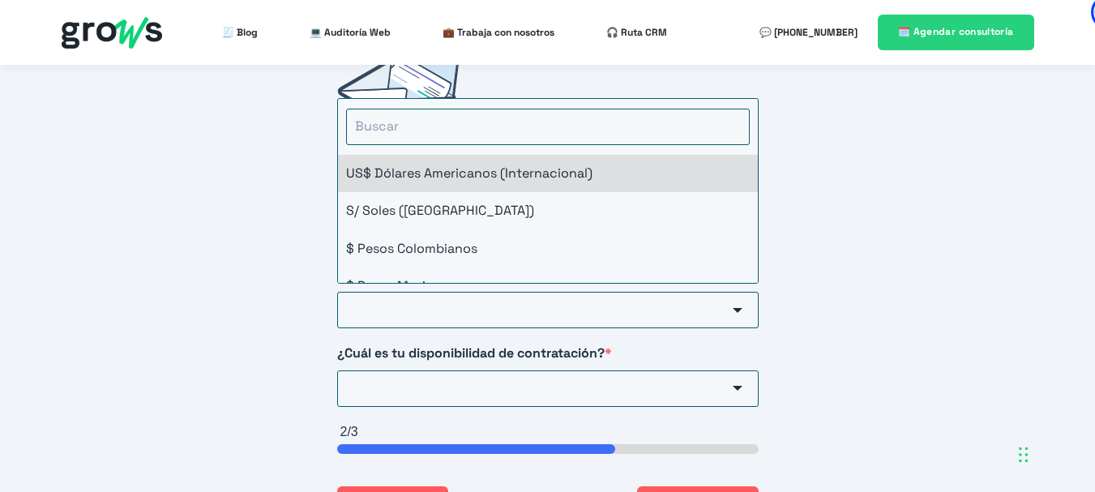
click at [407, 157] on li "US$ Dólares Americanos (Internacional)" at bounding box center [548, 173] width 420 height 37
type input "US$ Dólares Americanos (Internacional)"
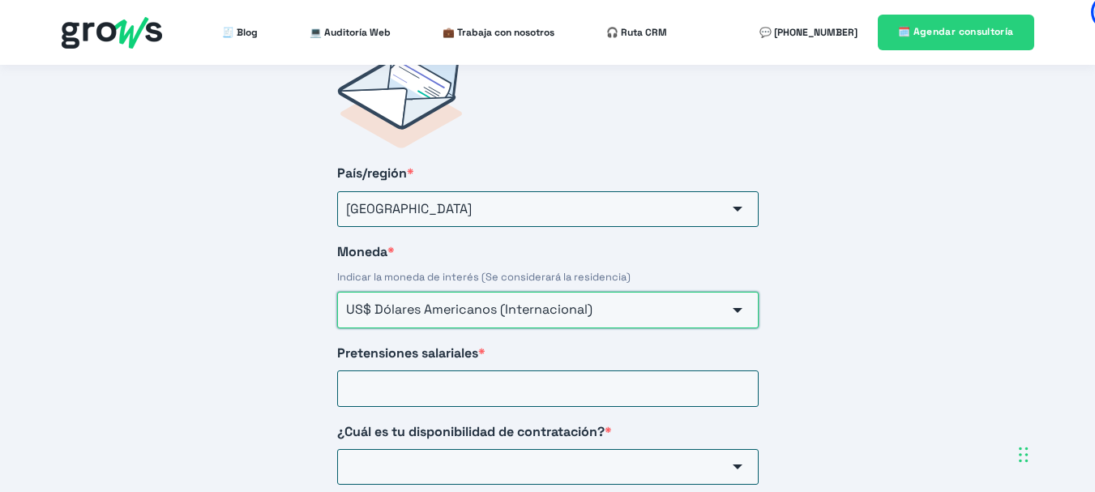
click at [432, 292] on input "US$ Dólares Americanos (Internacional)" at bounding box center [548, 310] width 422 height 36
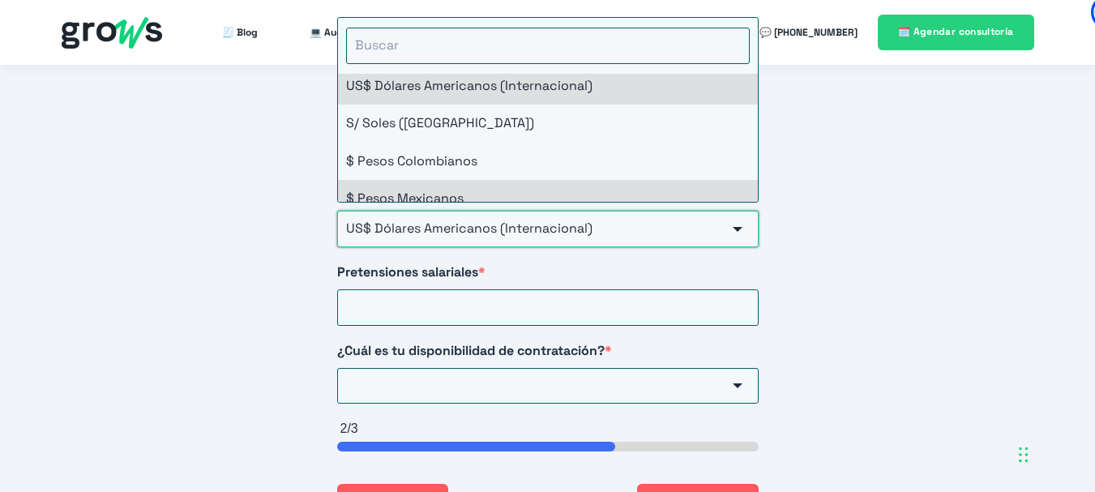
scroll to position [0, 0]
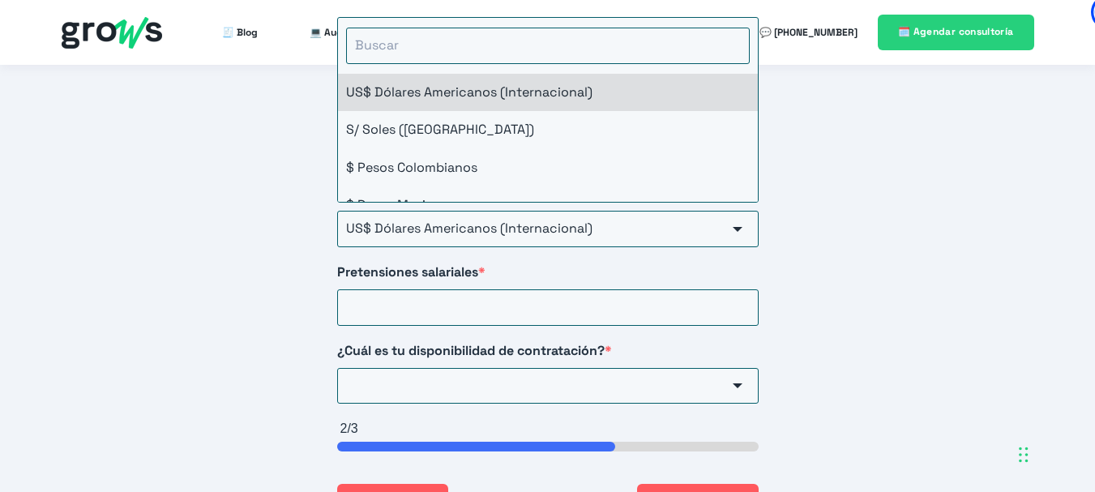
click at [442, 74] on li "US$ Dólares Americanos (Internacional)" at bounding box center [548, 92] width 420 height 37
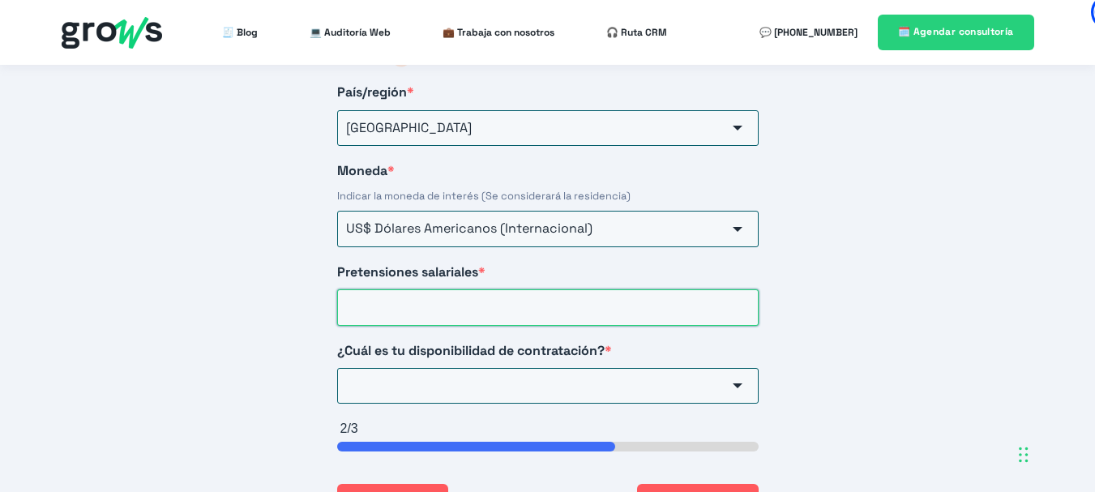
click at [409, 295] on input "Pretensiones salariales *" at bounding box center [548, 307] width 422 height 36
type input "500"
click at [409, 370] on input "¿Cuál es tu disponibilidad de contratación? *" at bounding box center [548, 386] width 422 height 36
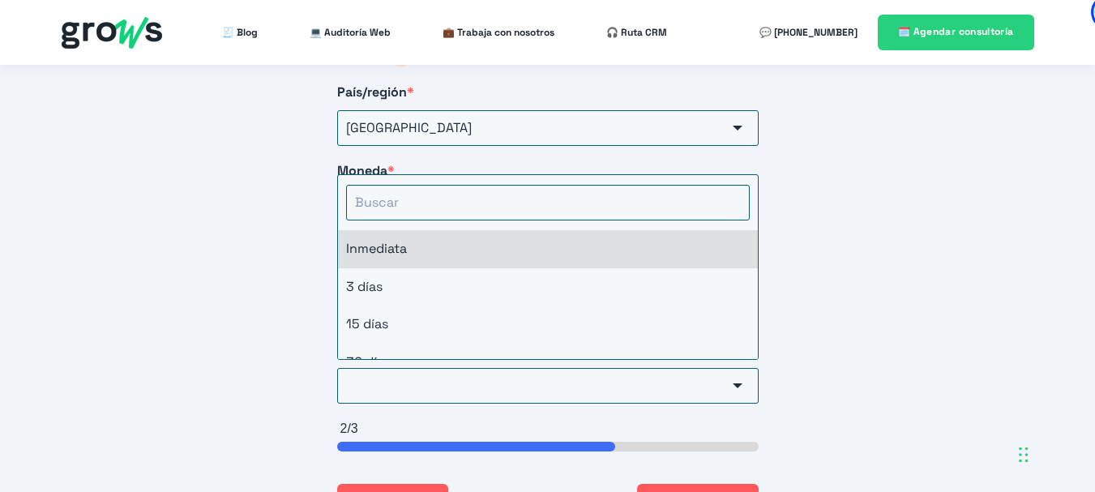
click at [413, 230] on li "Inmediata" at bounding box center [548, 248] width 420 height 37
type input "Inmediata"
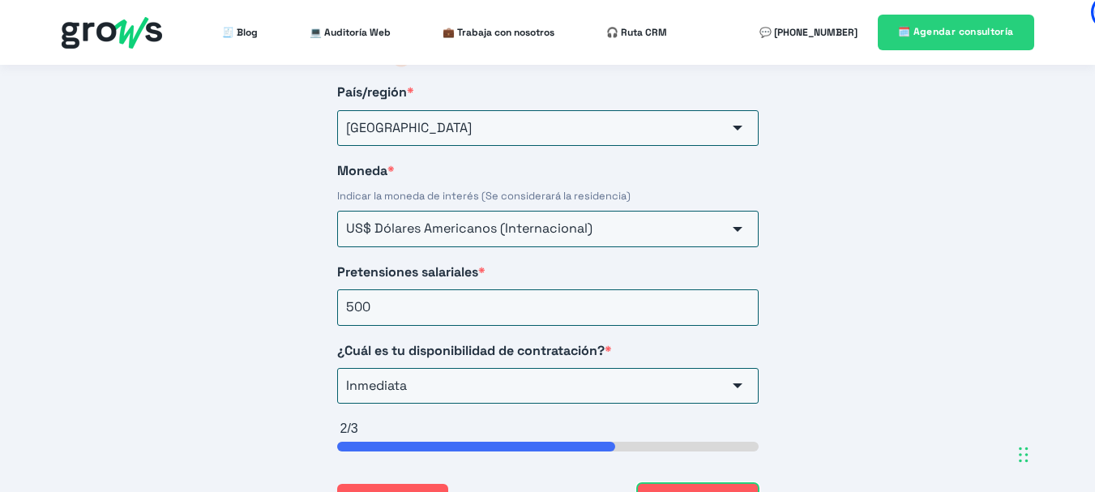
click at [709, 483] on button "Siguiente" at bounding box center [697, 500] width 121 height 34
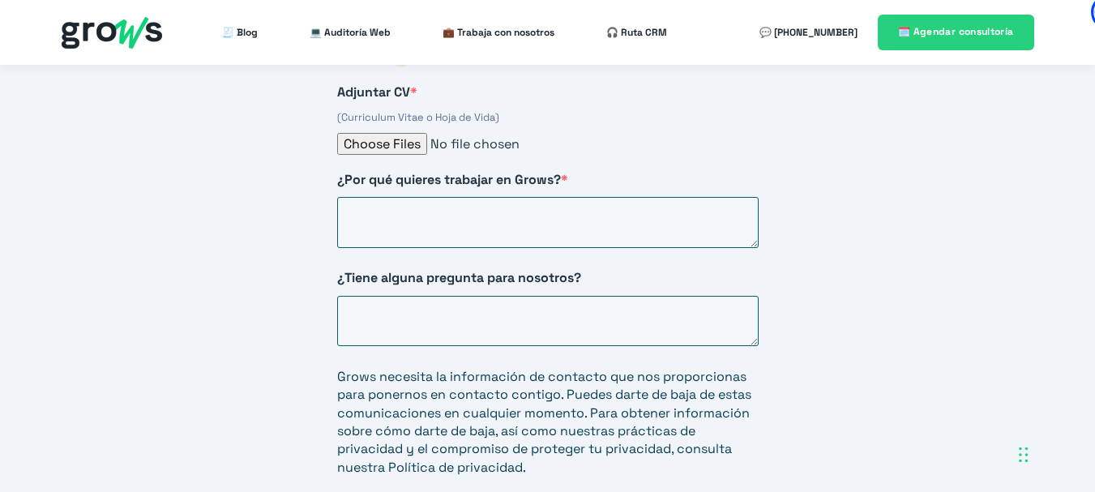
scroll to position [2686, 0]
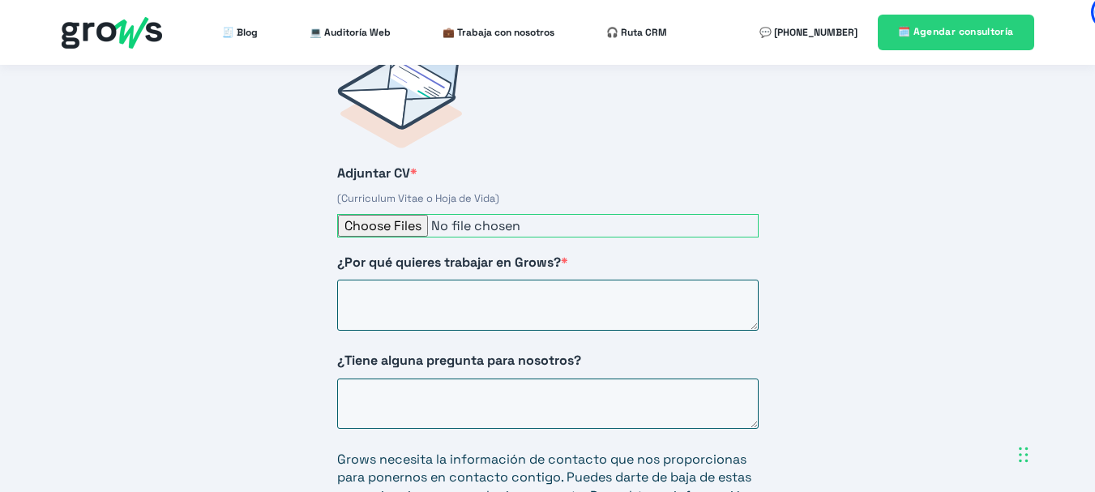
click at [410, 214] on input "Adjuntar CV *" at bounding box center [548, 226] width 422 height 24
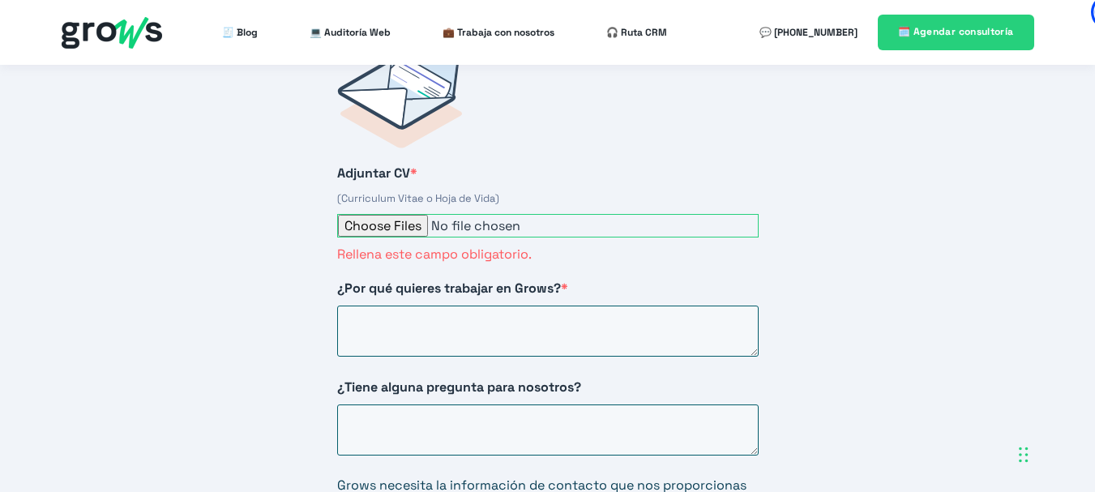
type input "C:\fakepath\Profile (7) (1).pdf"
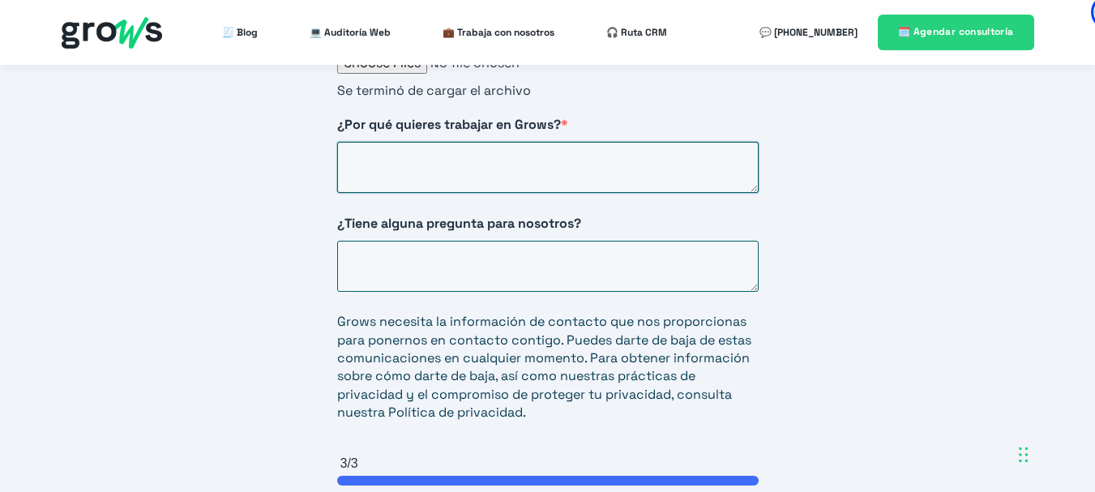
scroll to position [2767, 0]
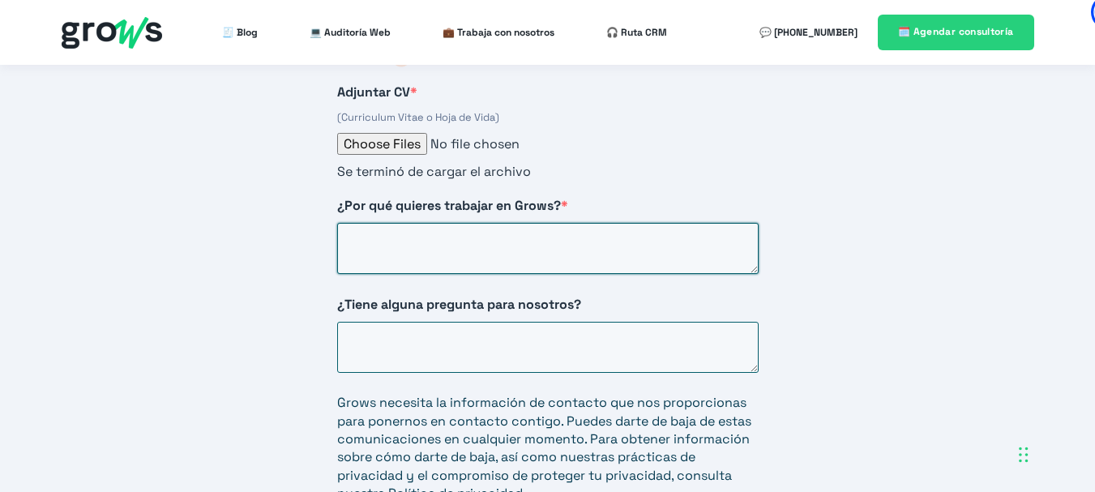
click at [493, 227] on textarea "¿Por qué quieres trabajar en Grows? *" at bounding box center [548, 248] width 422 height 51
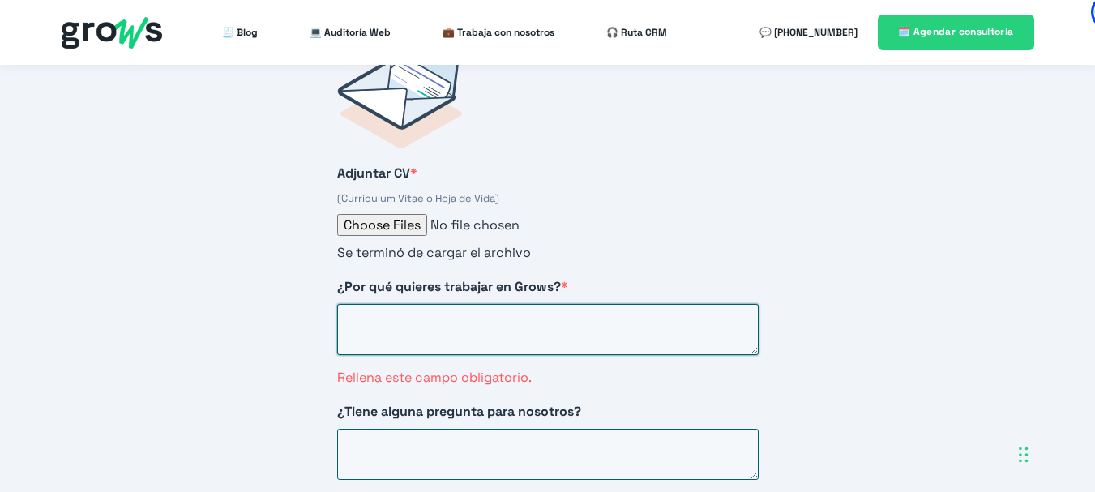
click at [561, 309] on textarea "¿Por qué quieres trabajar en Grows? *" at bounding box center [548, 329] width 422 height 51
drag, startPoint x: 572, startPoint y: 268, endPoint x: 333, endPoint y: 273, distance: 239.2
click at [333, 273] on div "Adjuntar CV * (Curriculum Vitae o Hoja de Vida) Se terminó de cargar el archivo…" at bounding box center [548, 395] width 486 height 755
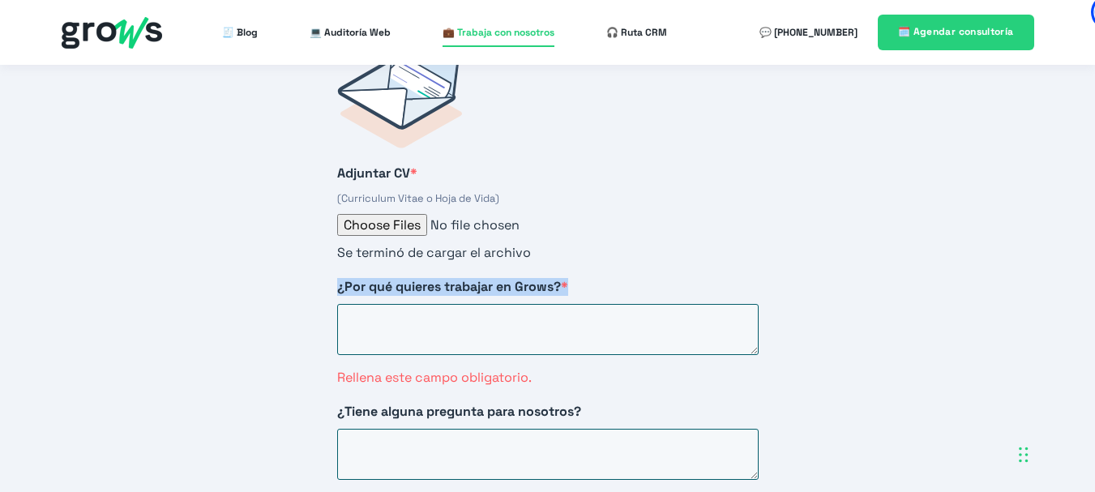
copy span "¿Por qué quieres trabajar en Grows? *"
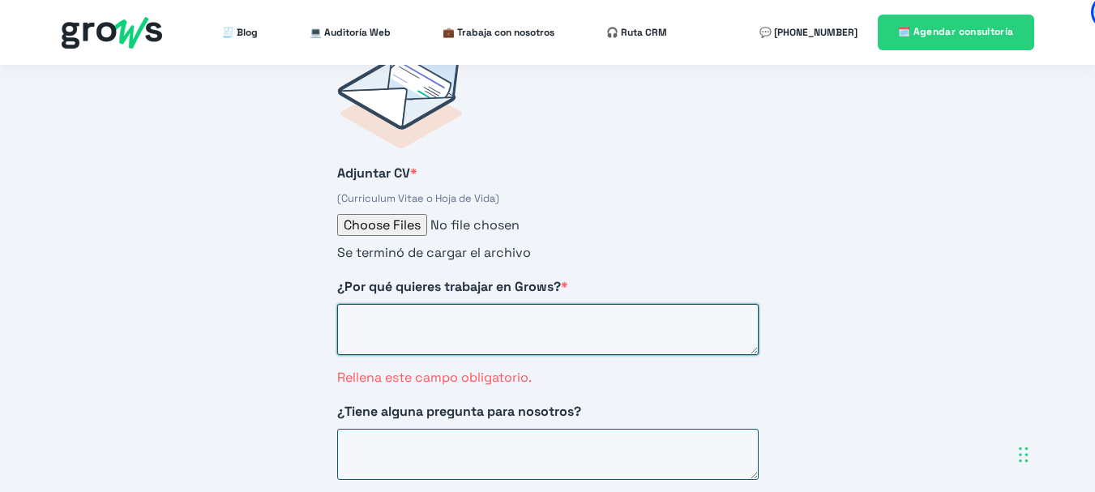
click at [572, 307] on textarea "¿Por qué quieres trabajar en Grows? *" at bounding box center [548, 329] width 422 height 51
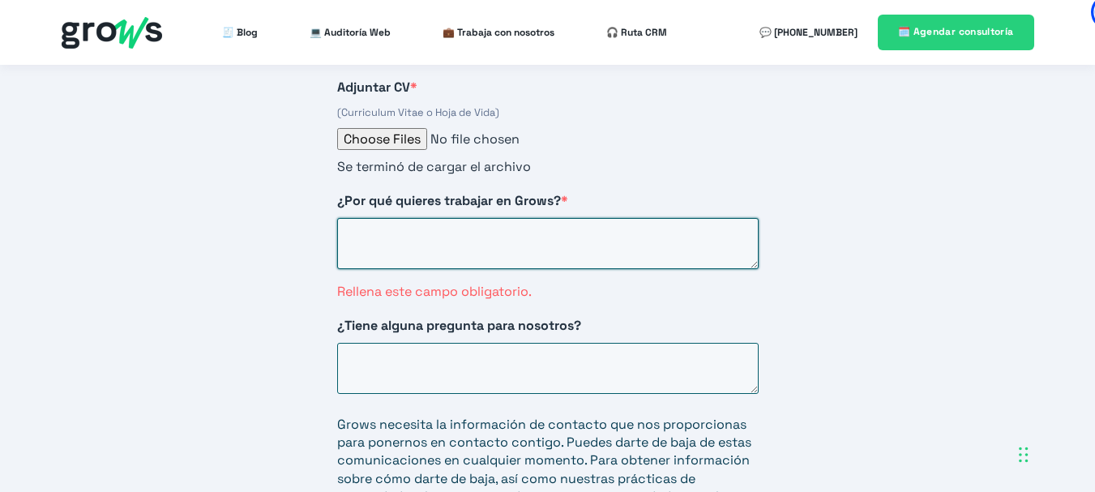
scroll to position [2767, 0]
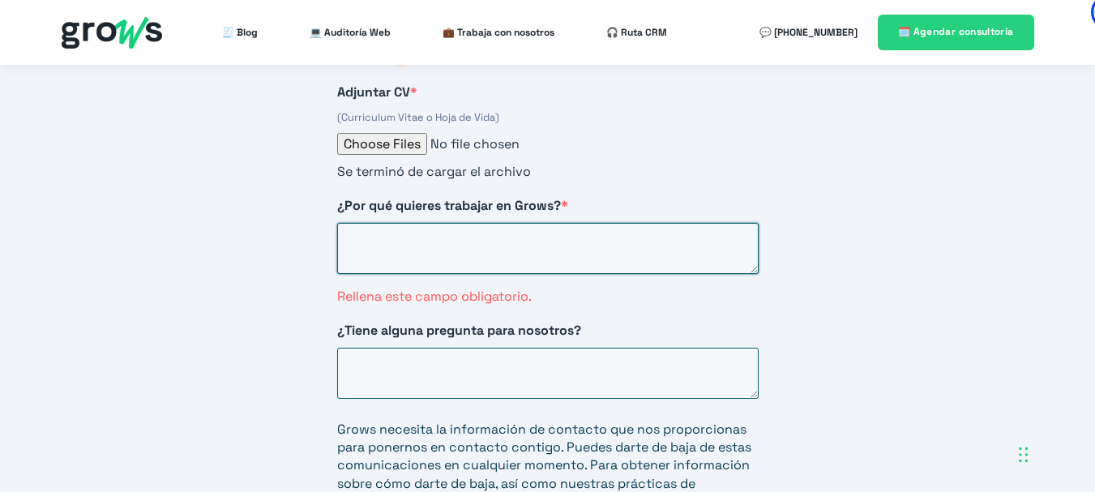
paste textarea "Mi razón es simple: mi experiencia no se queda en las redes, se enfoca en el cr…"
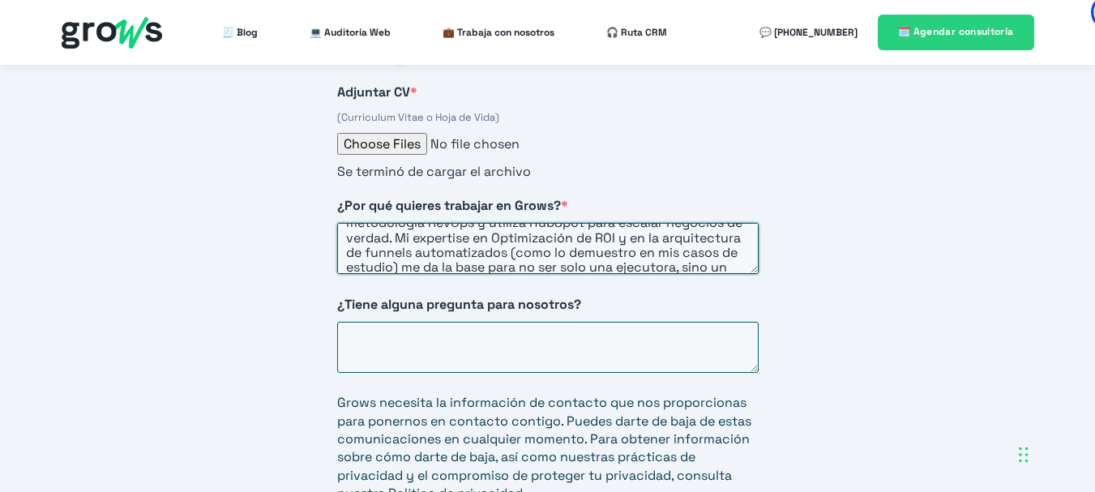
scroll to position [32, 0]
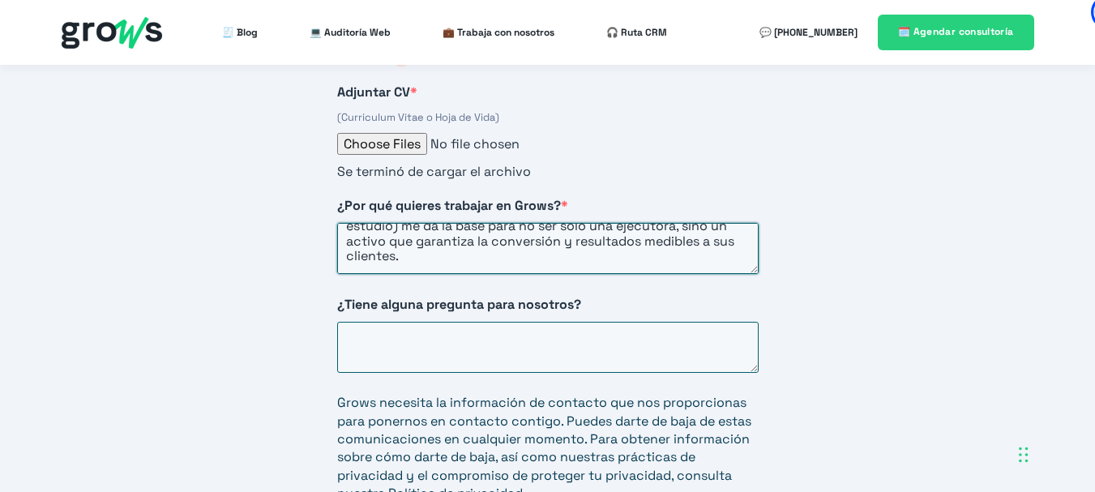
drag, startPoint x: 487, startPoint y: 237, endPoint x: 464, endPoint y: 216, distance: 31.0
click at [464, 223] on textarea "Mi razón es simple: mi experiencia no se queda en las redes, se enfoca en el cr…" at bounding box center [548, 248] width 422 height 51
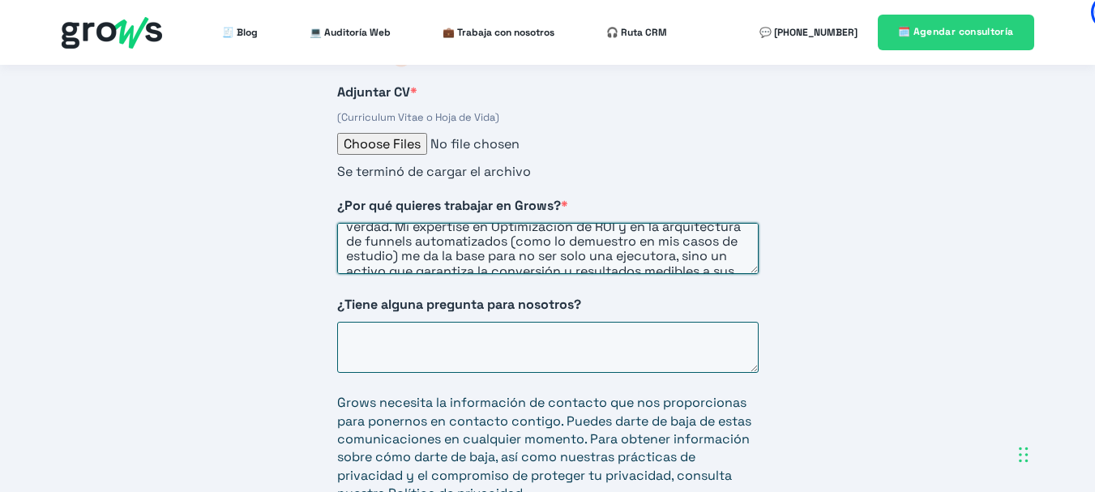
click at [499, 224] on textarea "Mi razón es simple: mi experiencia no se queda en las redes, se enfoca en el cr…" at bounding box center [548, 248] width 422 height 51
click at [490, 223] on textarea "Mi razón es simple: mi experiencia no se queda en las redes, se enfoca en el cr…" at bounding box center [548, 248] width 422 height 51
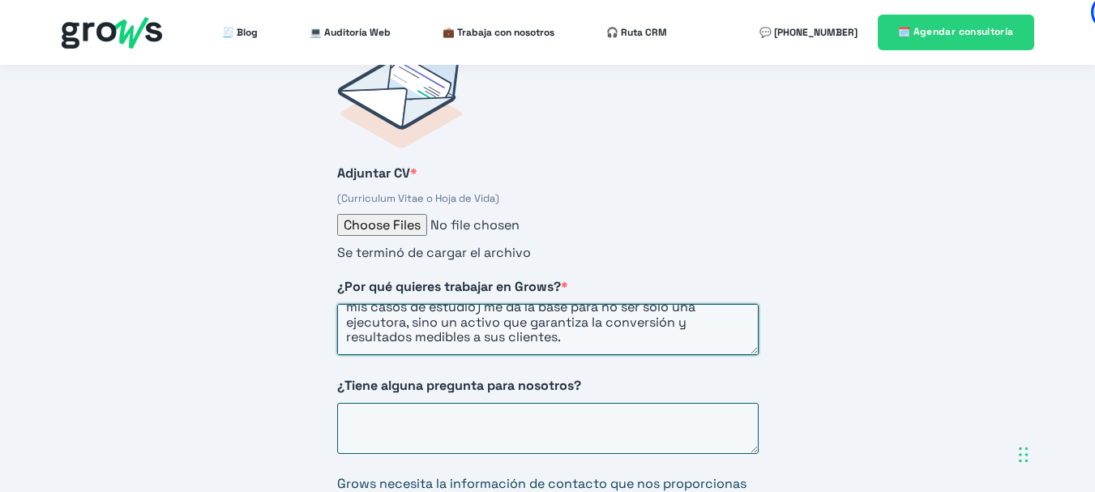
scroll to position [2767, 0]
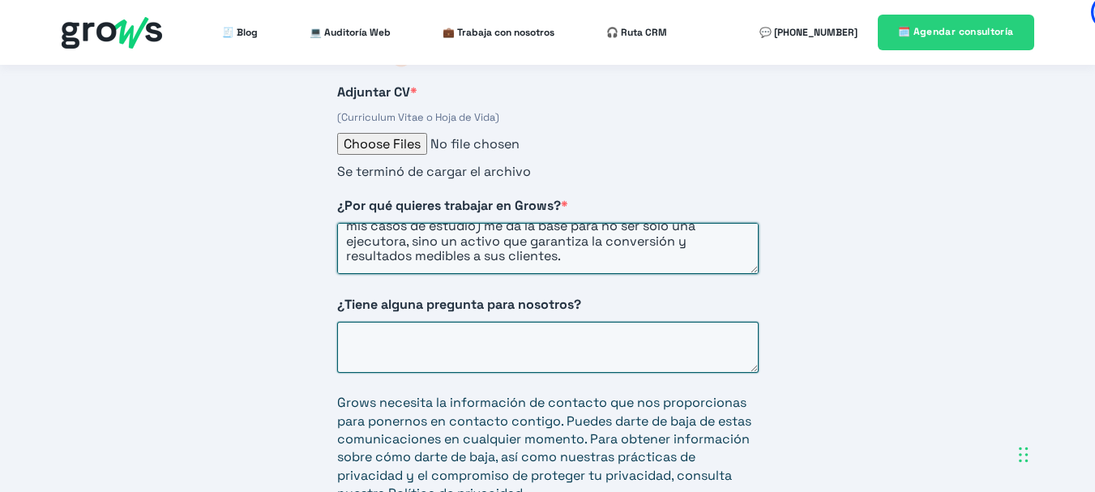
type textarea "Mi razón es simple: mi experiencia no se queda en las redes, se enfoca en el cr…"
click at [505, 345] on textarea "¿Tiene alguna pregunta para nosotros?" at bounding box center [548, 347] width 422 height 51
type textarea "SI, y muchas"
drag, startPoint x: 495, startPoint y: 315, endPoint x: 347, endPoint y: 316, distance: 147.5
click at [347, 322] on textarea "SI, y muchas" at bounding box center [548, 347] width 422 height 51
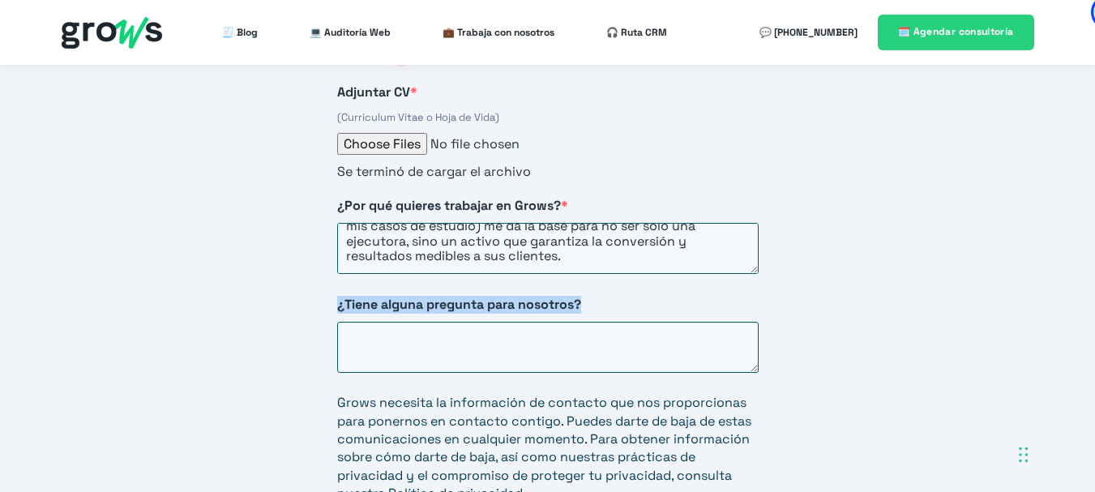
drag, startPoint x: 597, startPoint y: 280, endPoint x: 335, endPoint y: 286, distance: 261.9
click at [335, 286] on div "Adjuntar CV * (Curriculum Vitae o Hoja de Vida) Se terminó de cargar el archivo…" at bounding box center [548, 301] width 486 height 728
copy span "¿Tiene alguna pregunta para nosotros?"
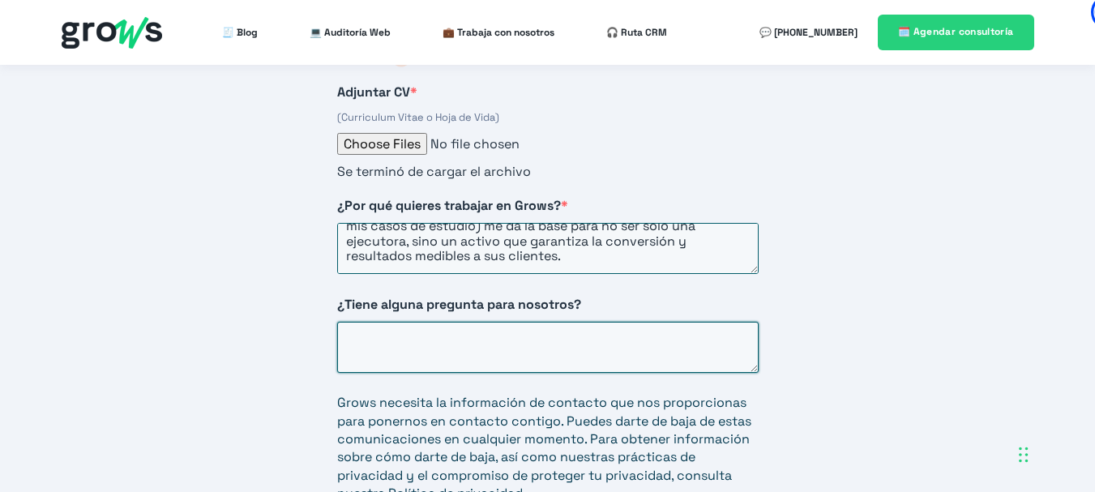
click at [443, 322] on textarea "¿Tiene alguna pregunta para nosotros?" at bounding box center [548, 347] width 422 height 51
paste textarea "Me entusiasma el proyecto, y para asegurar una colaboración fluida y eficiente,…"
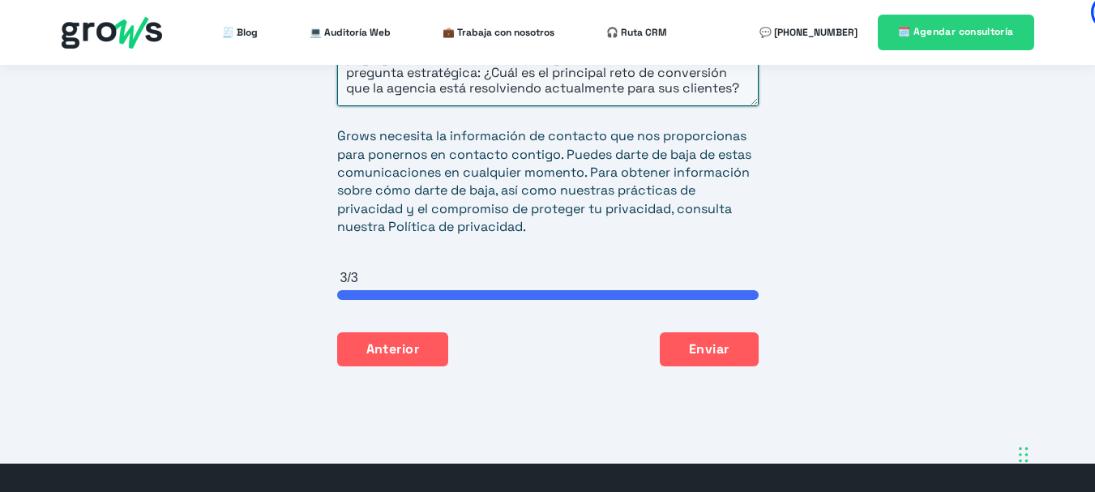
scroll to position [3091, 0]
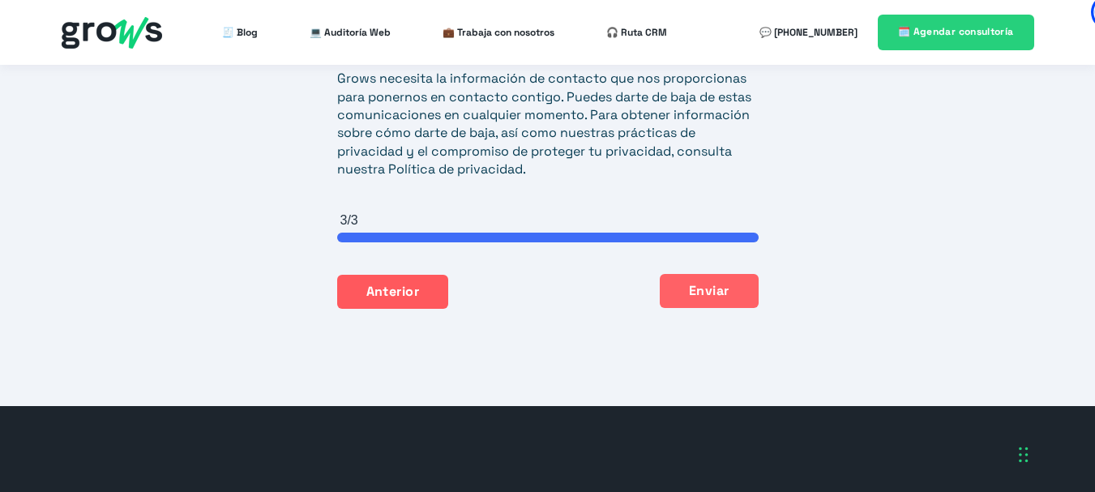
type textarea "Me entusiasma el proyecto, y para asegurar una colaboración fluida y eficiente,…"
click at [750, 274] on button "Enviar" at bounding box center [709, 291] width 99 height 34
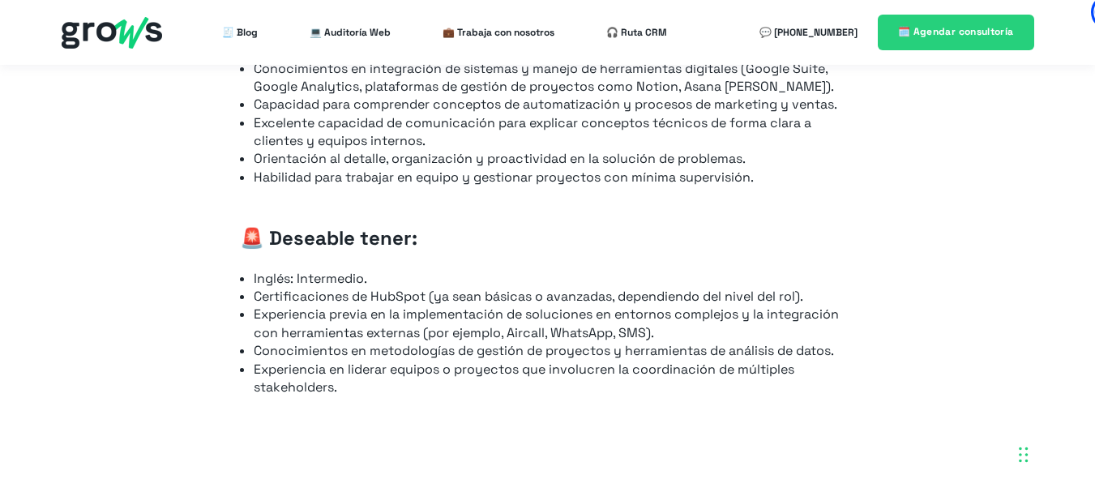
scroll to position [1598, 0]
